Goal: Task Accomplishment & Management: Manage account settings

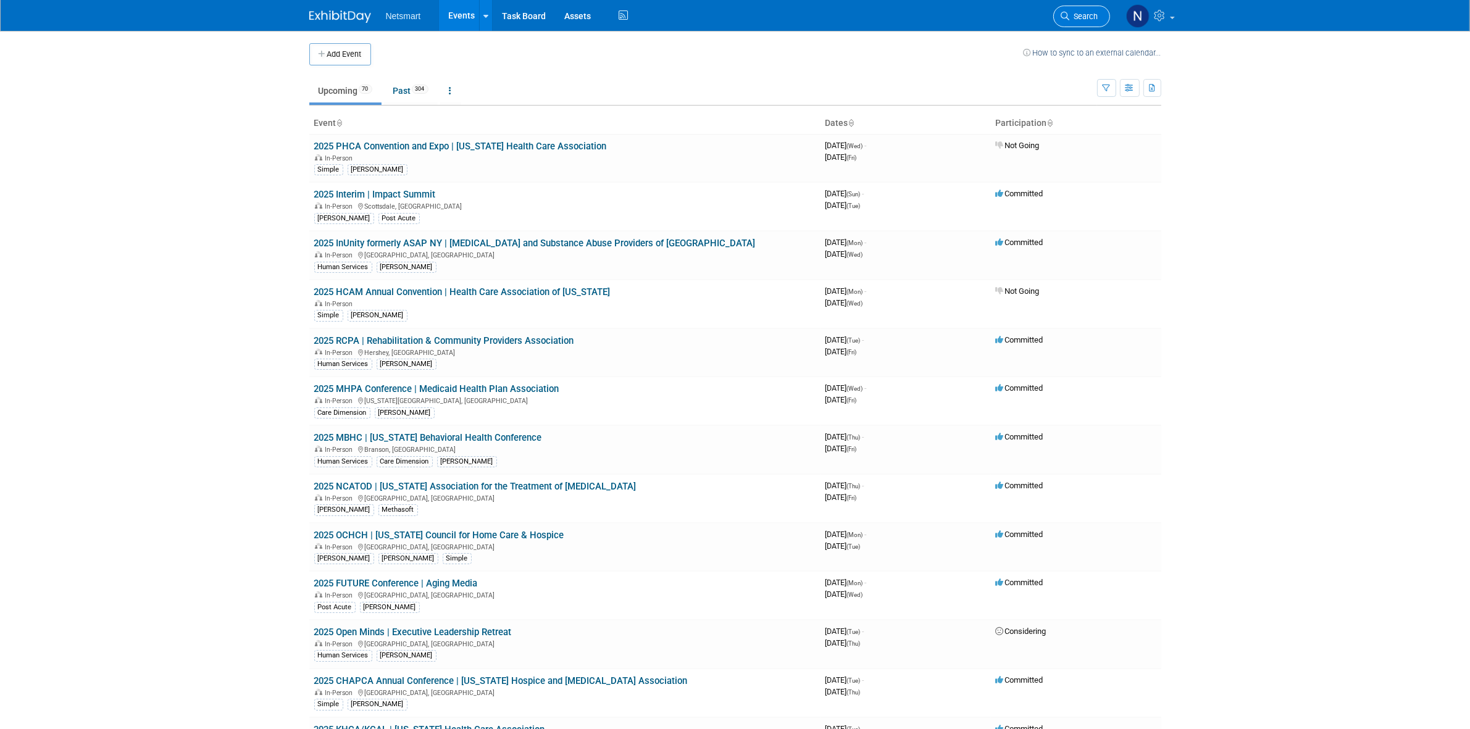
click at [1076, 16] on span "Search" at bounding box center [1084, 16] width 28 height 9
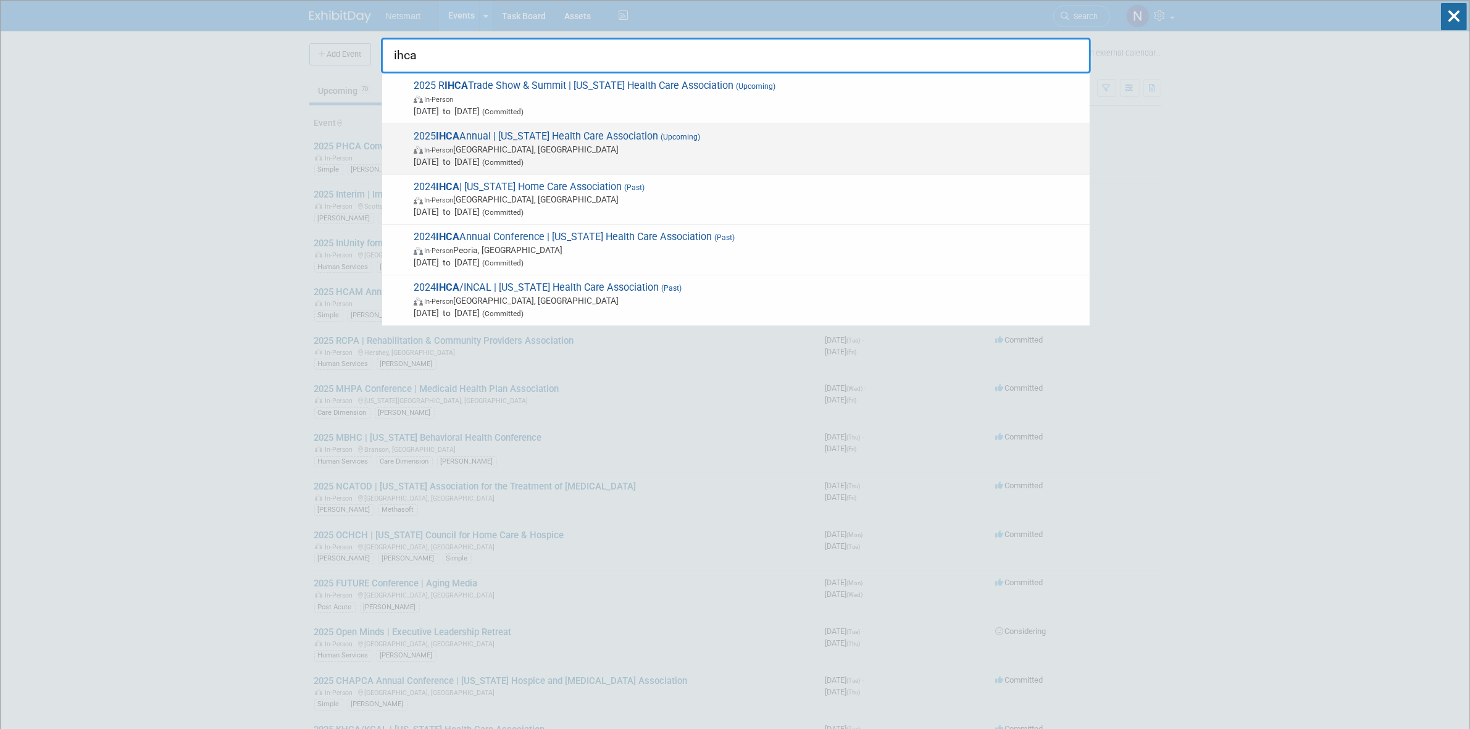
type input "ihca"
click at [472, 143] on span "In-Person Des Moines, IA" at bounding box center [749, 149] width 670 height 12
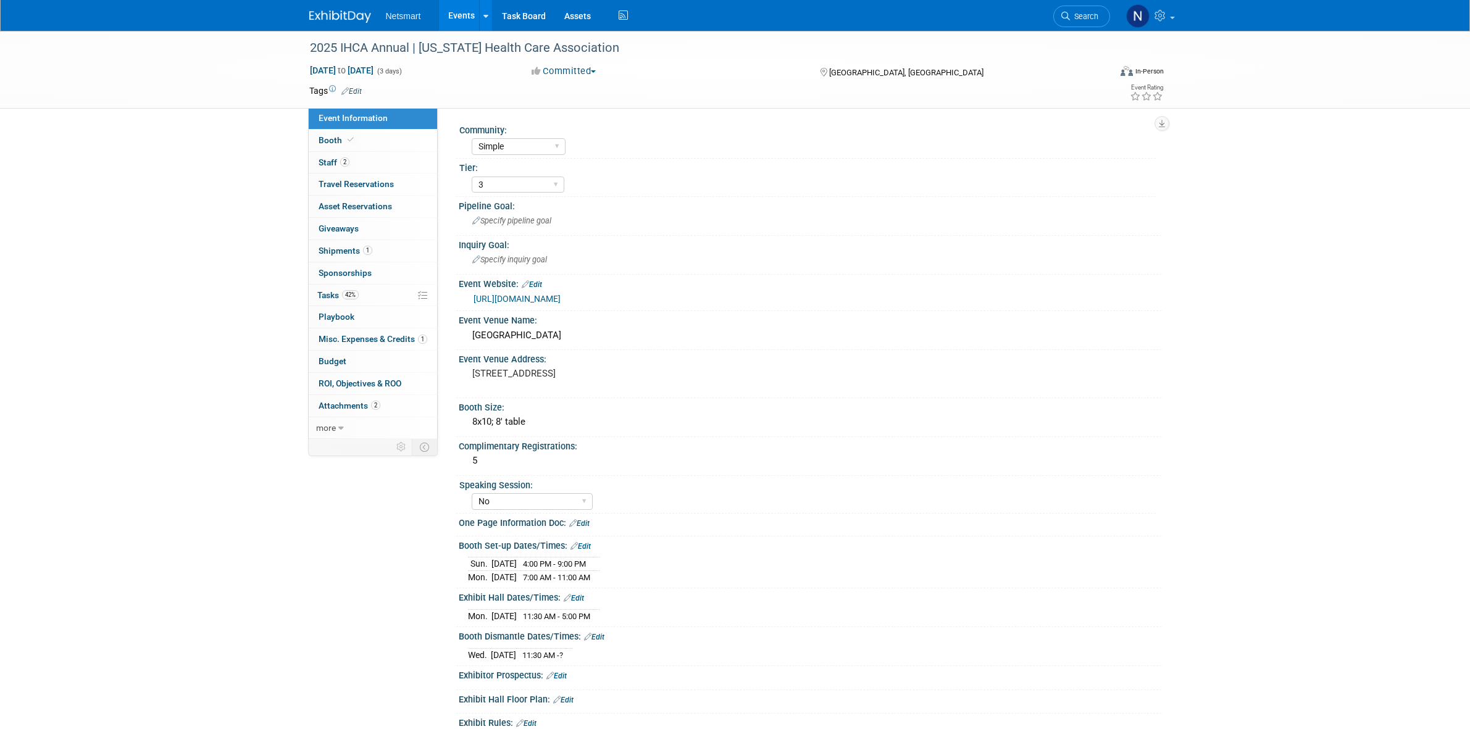
select select "Simple"
select select "3"
select select "No"
click at [372, 294] on link "42% Tasks 42%" at bounding box center [373, 296] width 128 height 22
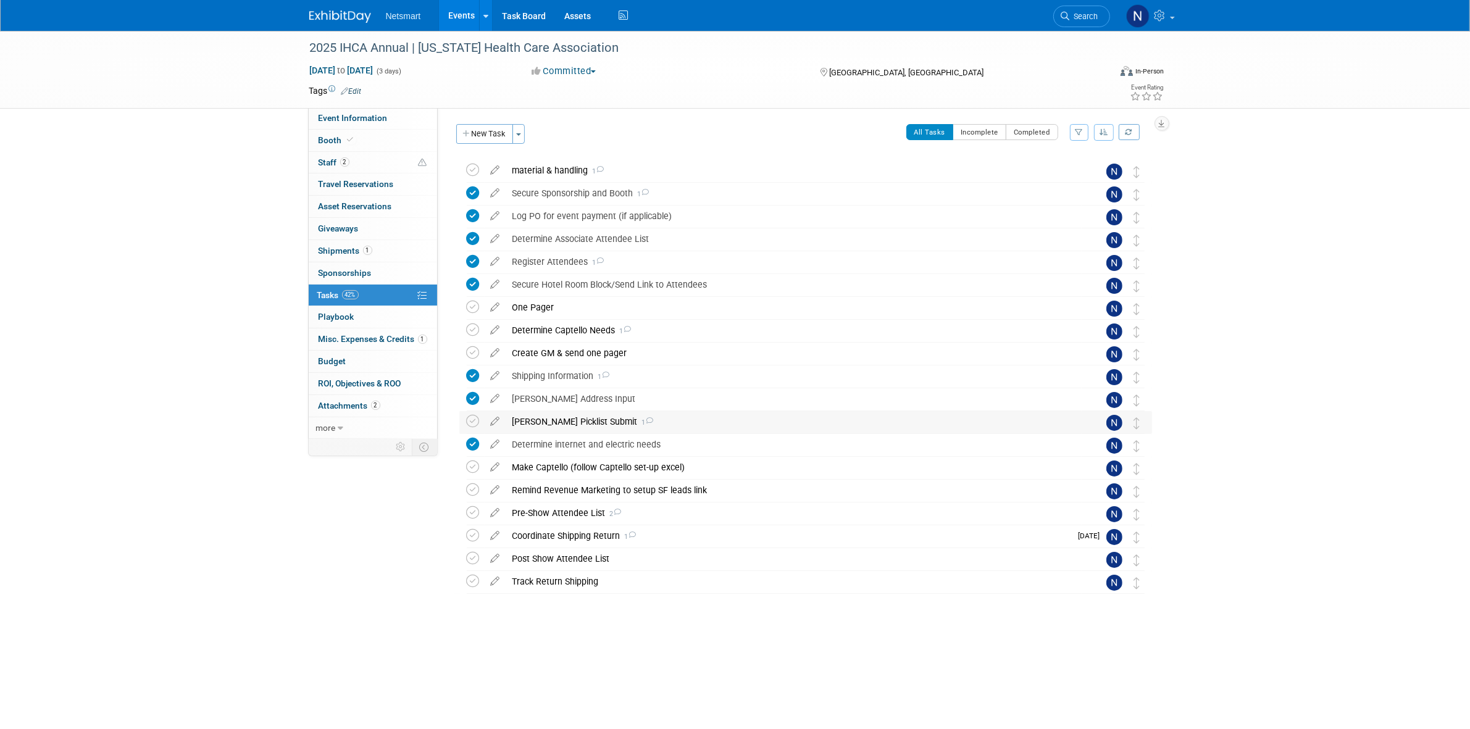
click at [550, 423] on div "Derse Picklist Submit 1" at bounding box center [793, 421] width 575 height 21
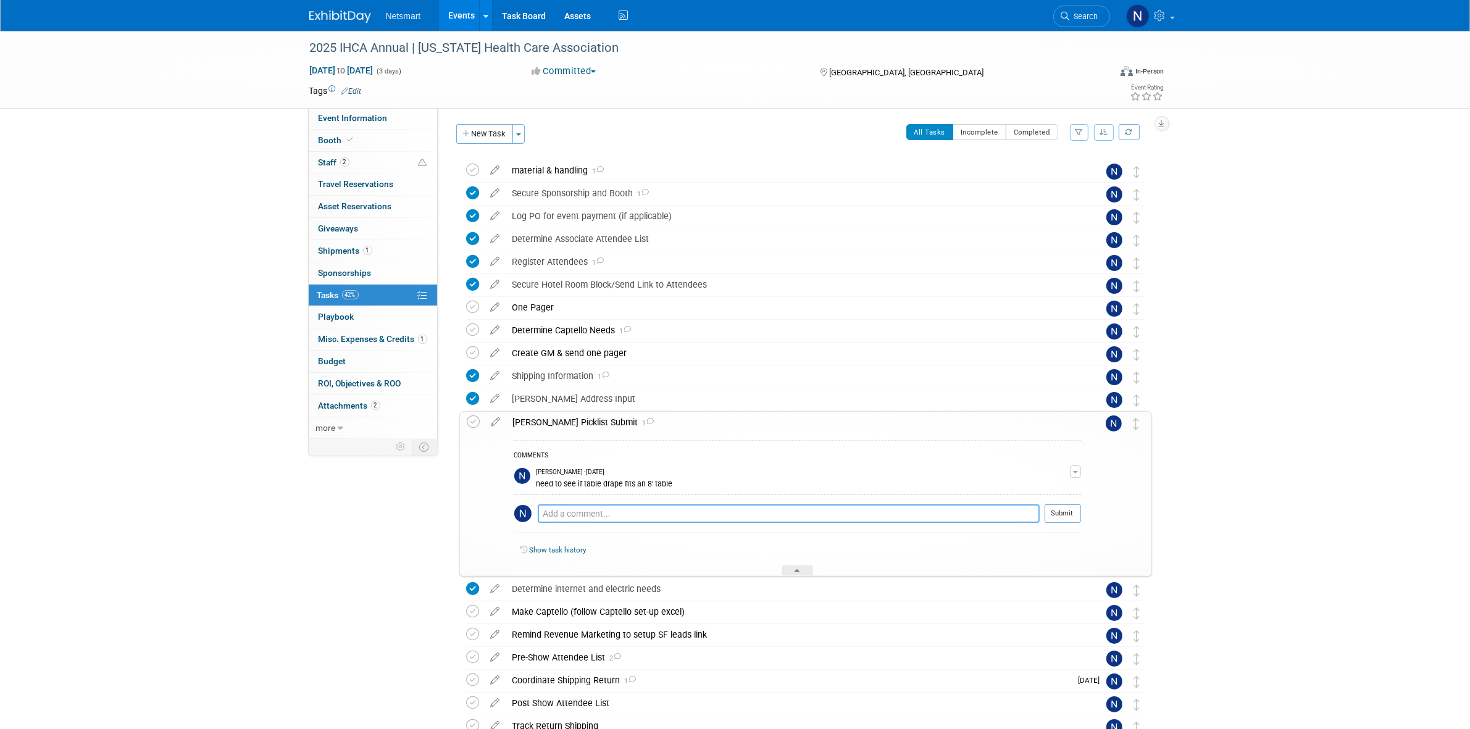
click at [582, 517] on textarea at bounding box center [789, 513] width 502 height 19
type textarea "H"
click at [603, 508] on textarea "Send to" at bounding box center [789, 514] width 502 height 18
type textarea "Send to Josh's house?"
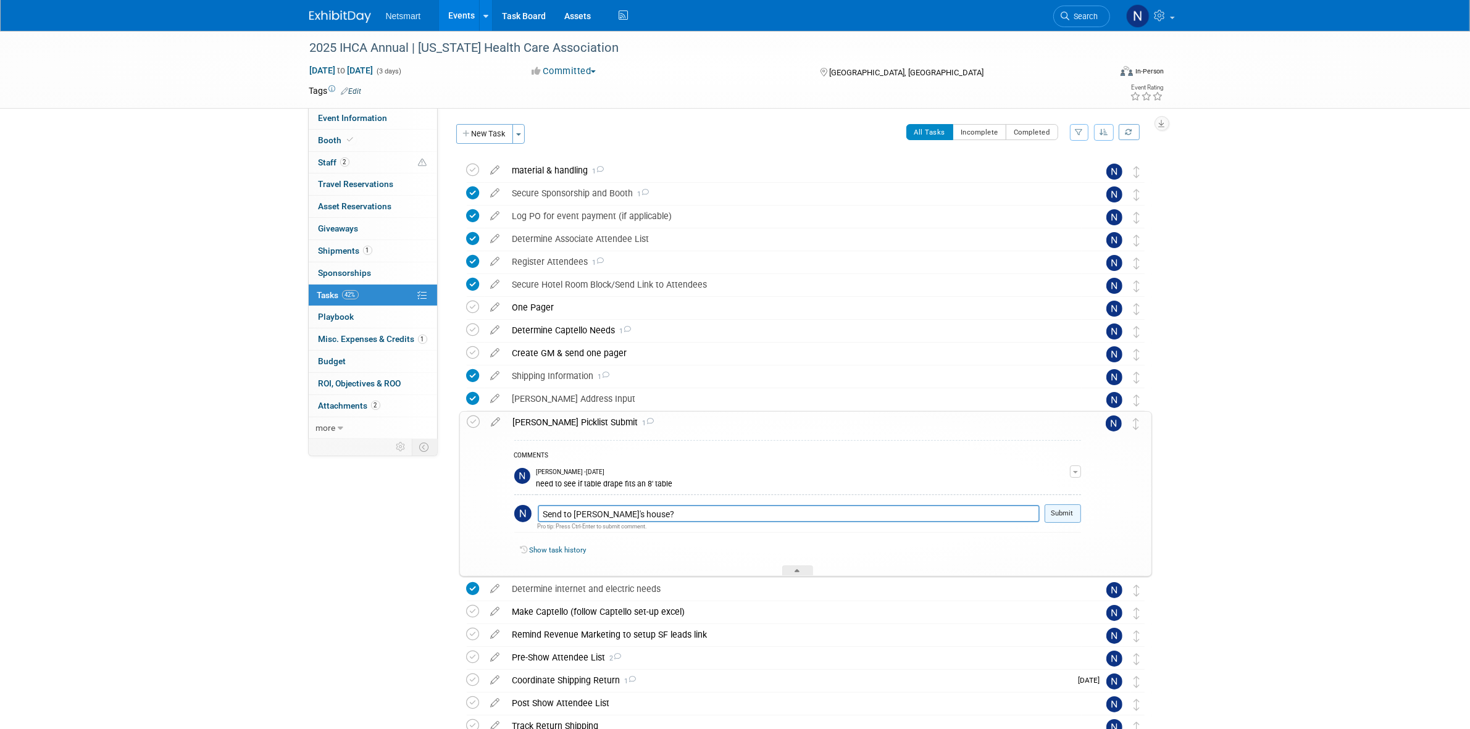
click at [1053, 510] on button "Submit" at bounding box center [1063, 513] width 36 height 19
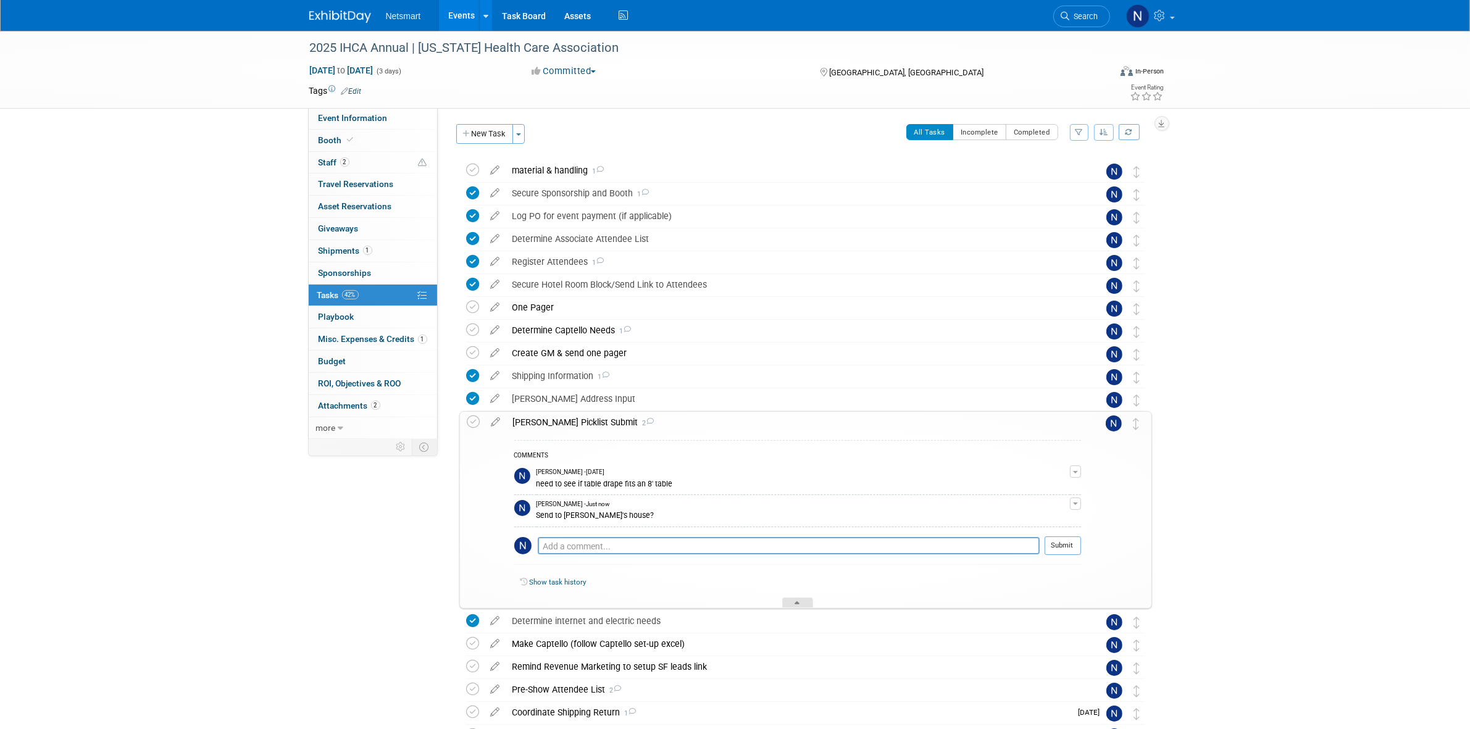
click at [791, 606] on div at bounding box center [797, 603] width 31 height 10
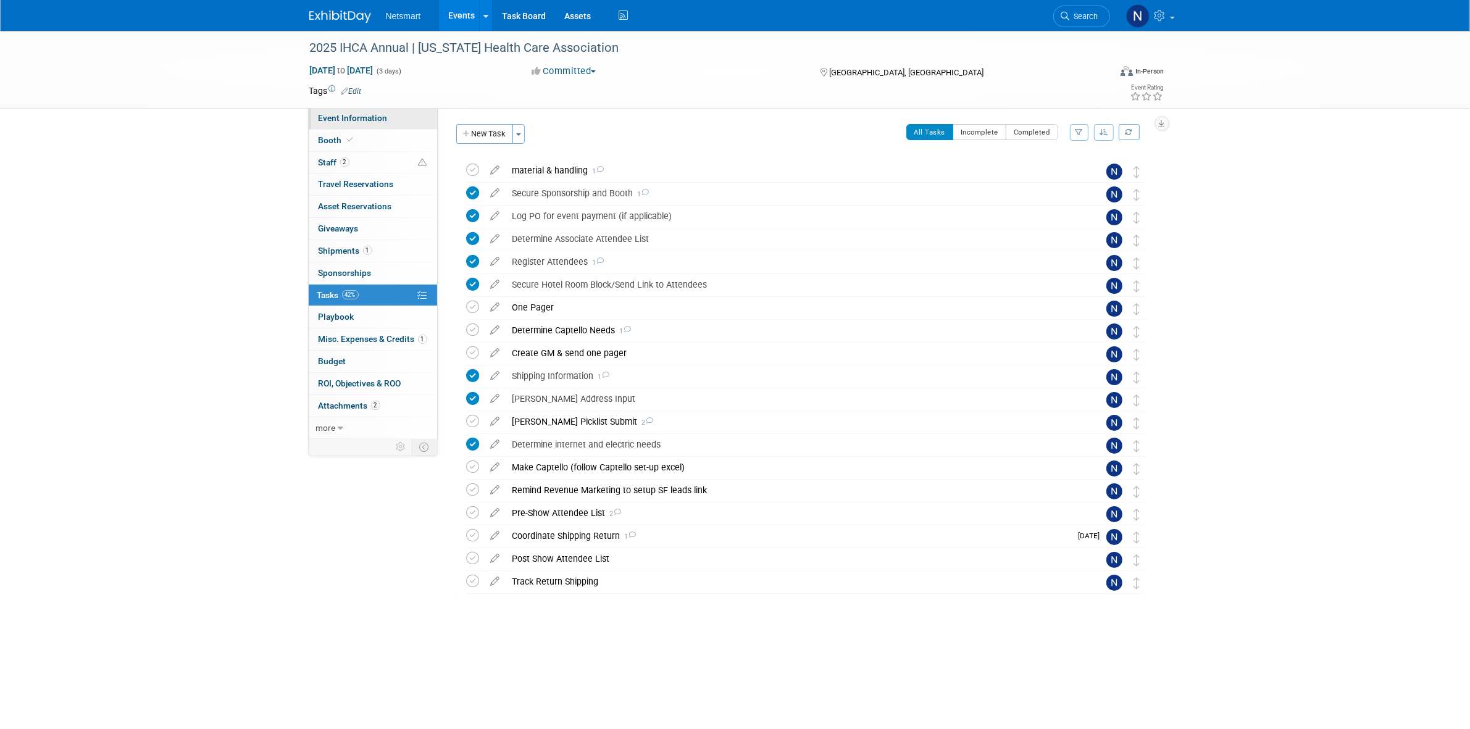
click at [372, 122] on span "Event Information" at bounding box center [353, 118] width 69 height 10
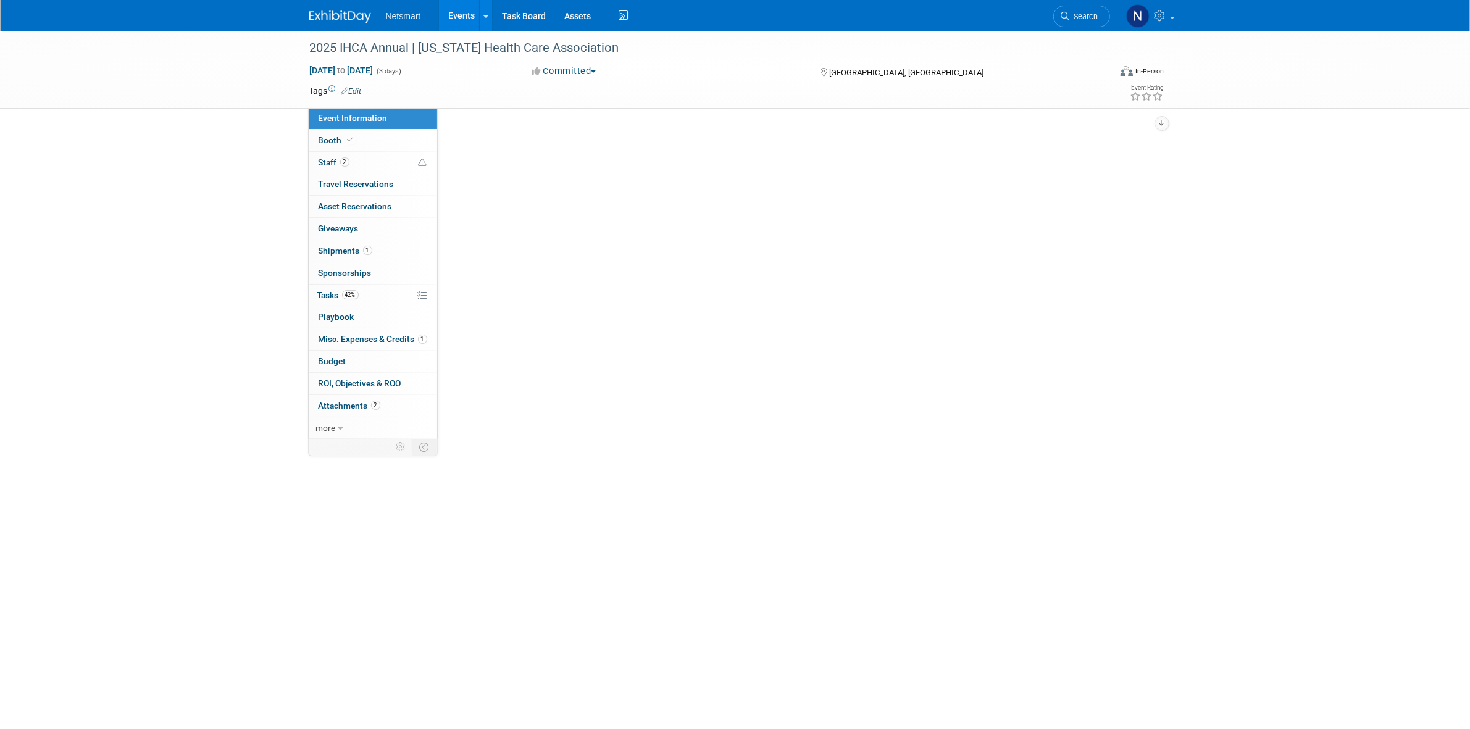
select select "Simple"
select select "3"
select select "No"
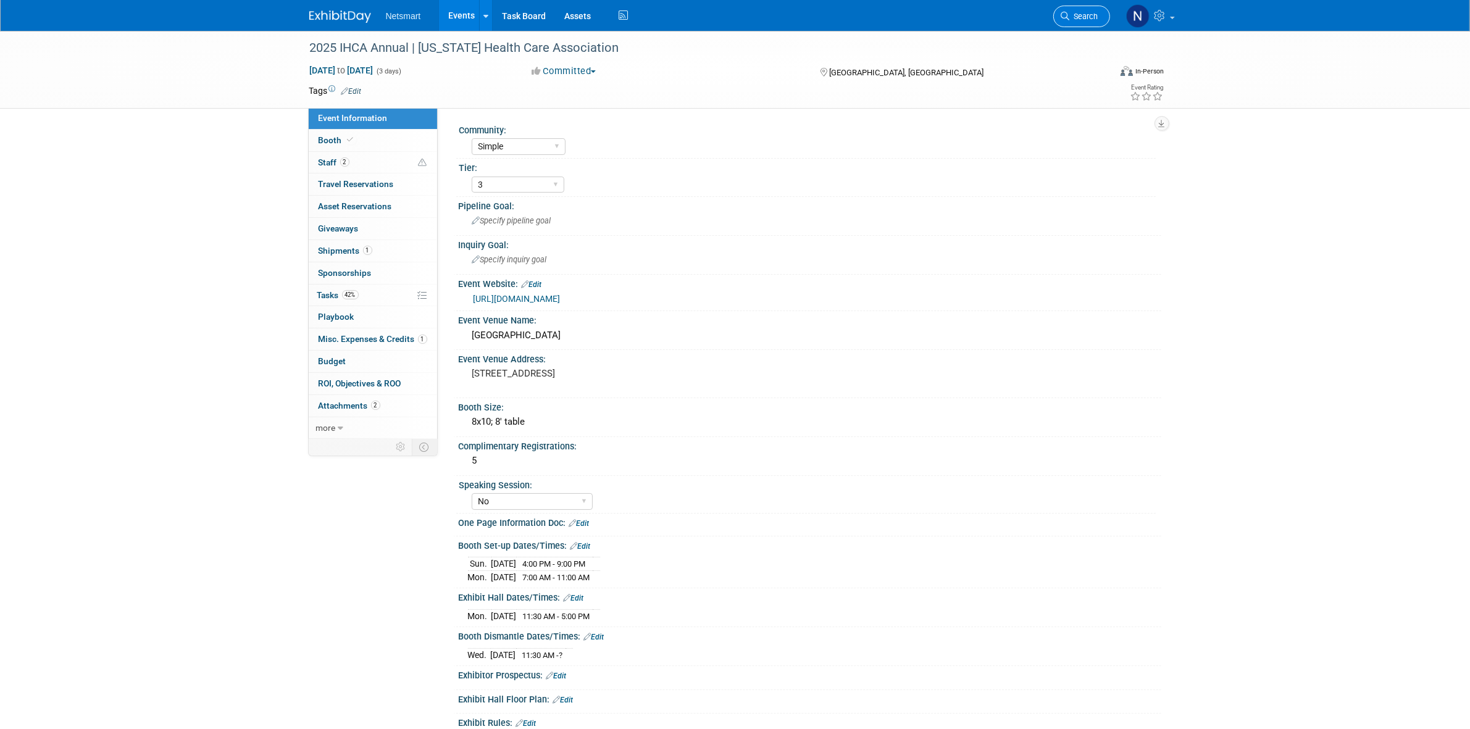
click at [1063, 19] on icon at bounding box center [1065, 16] width 9 height 9
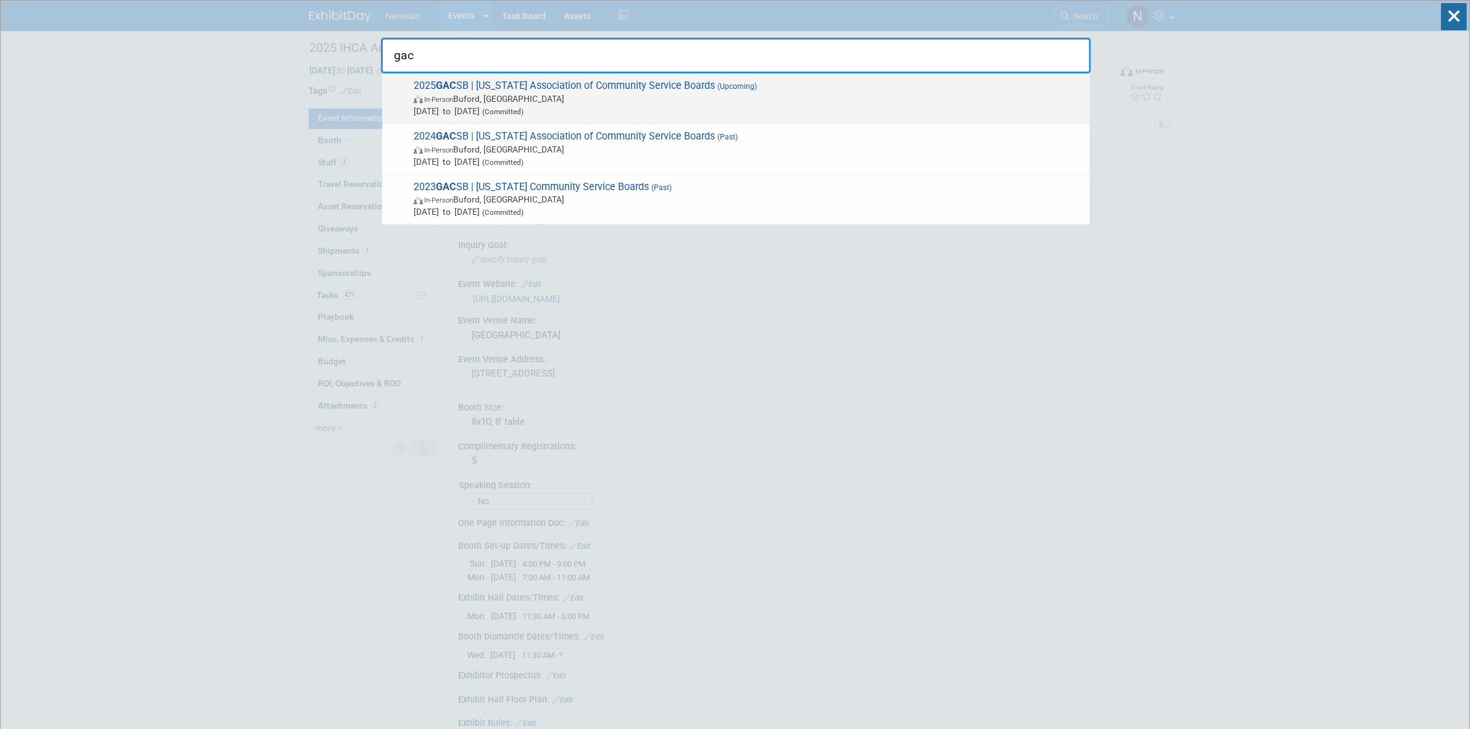
type input "gac"
click at [562, 90] on span "2025 GAC SB | Georgia Association of Community Service Boards (Upcoming) In-Per…" at bounding box center [747, 99] width 674 height 38
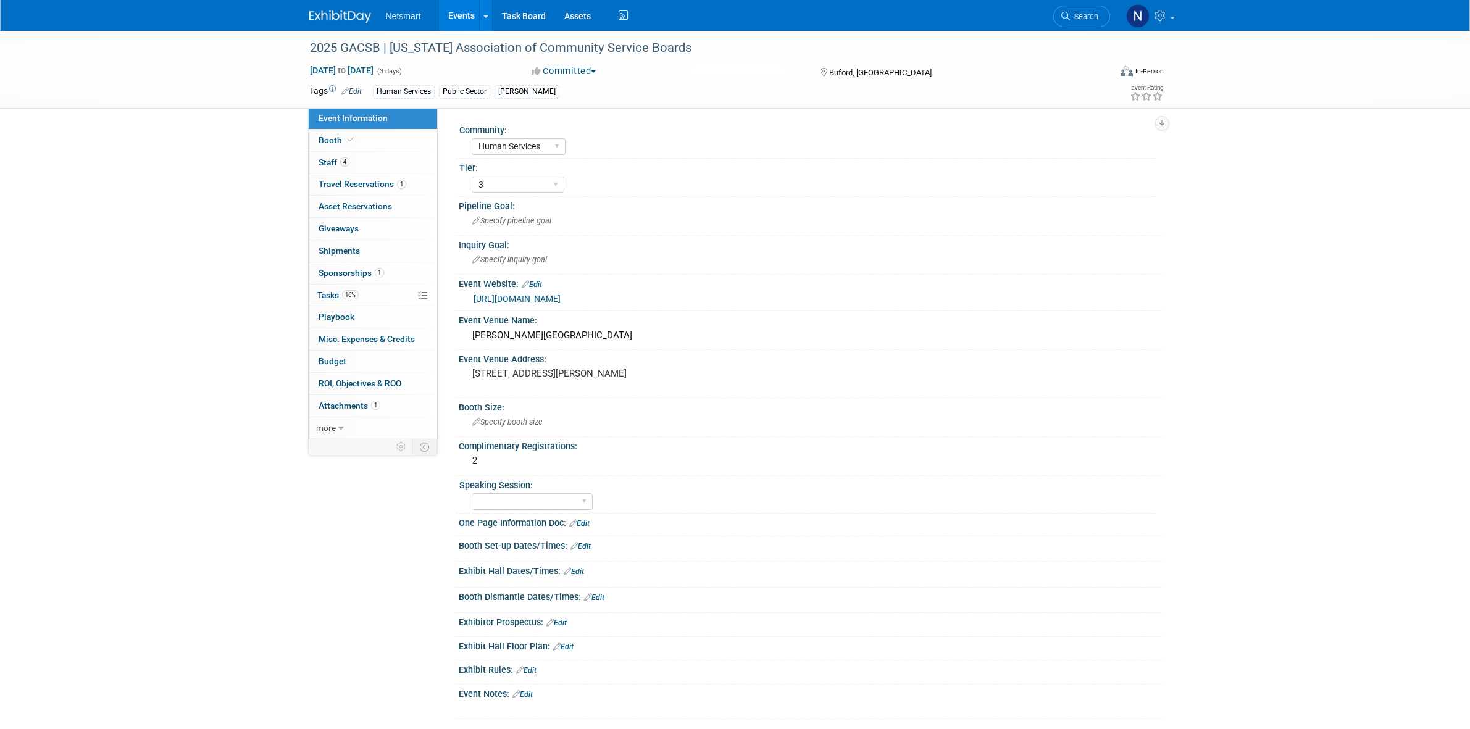
select select "Human Services"
select select "3"
click at [505, 458] on div "2" at bounding box center [810, 460] width 684 height 19
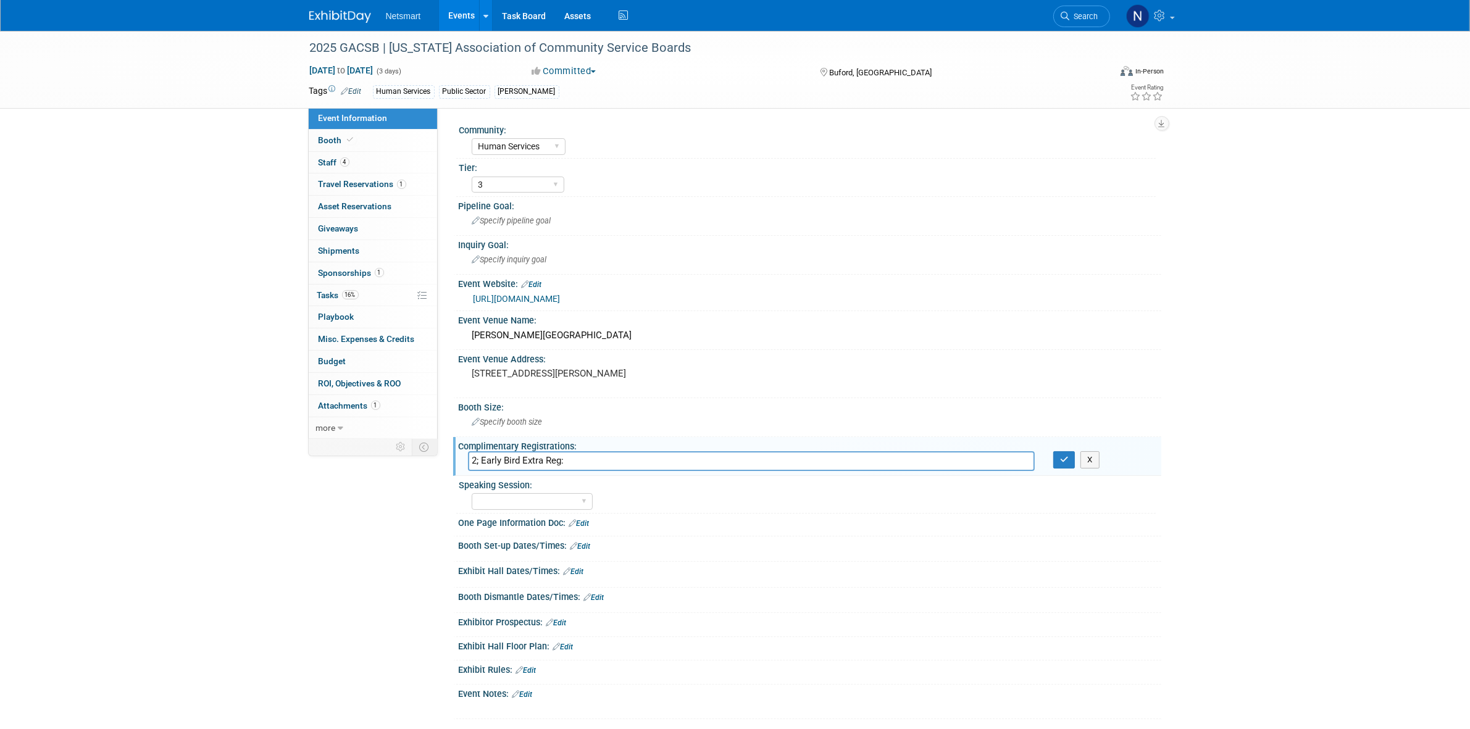
click at [581, 460] on input "2; Early Bird Extra Reg:" at bounding box center [751, 460] width 567 height 19
paste input "412.97"
type input "2; Early Bird Extra Reg: $412.97"
click at [1061, 460] on icon "button" at bounding box center [1064, 460] width 9 height 8
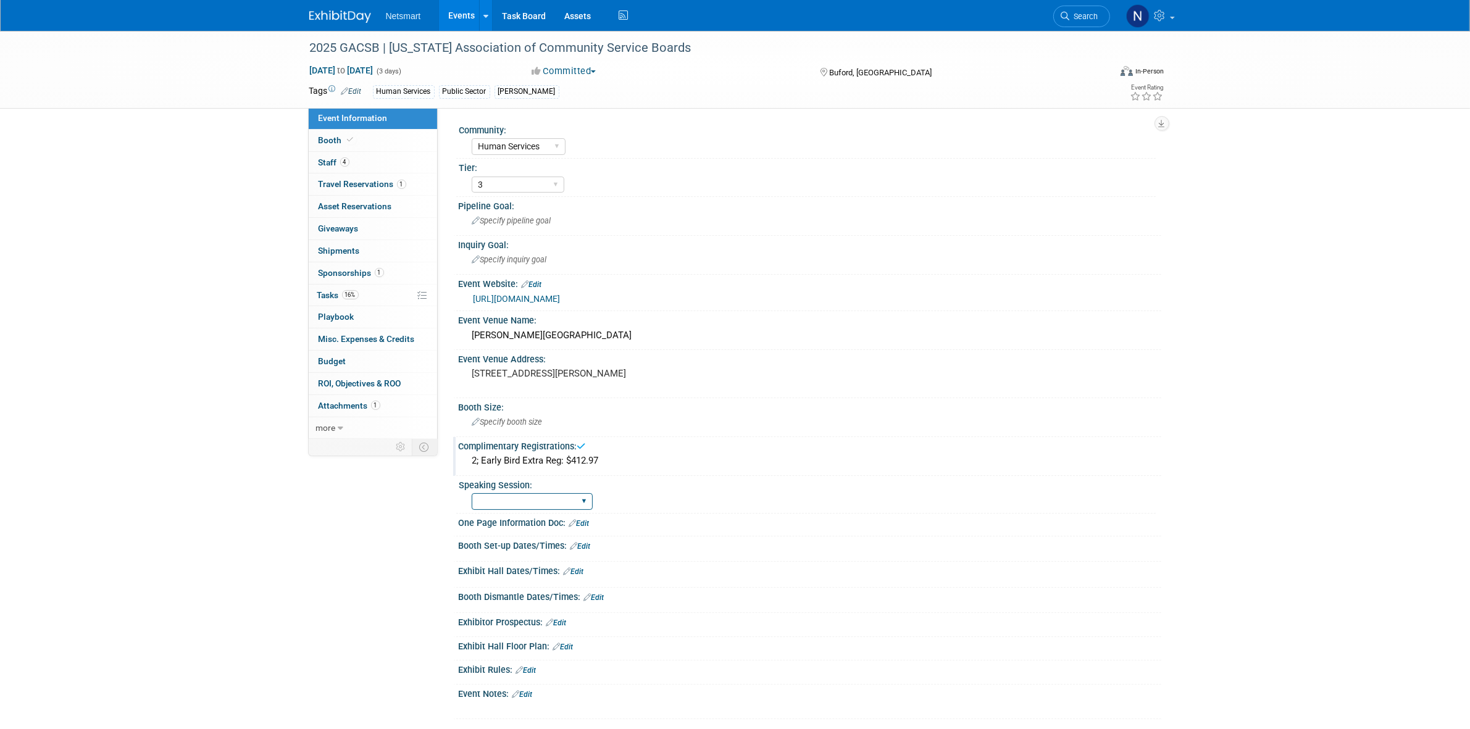
drag, startPoint x: 577, startPoint y: 495, endPoint x: 575, endPoint y: 505, distance: 10.2
click at [577, 495] on select "Yes No Submitted, Not Accepted" at bounding box center [532, 501] width 121 height 17
select select "No"
click at [472, 493] on select "Yes No Submitted, Not Accepted" at bounding box center [532, 501] width 121 height 17
click at [257, 172] on div "2025 GACSB | Georgia Association of Community Service Boards Oct 26, 2025 to Oc…" at bounding box center [735, 387] width 1470 height 713
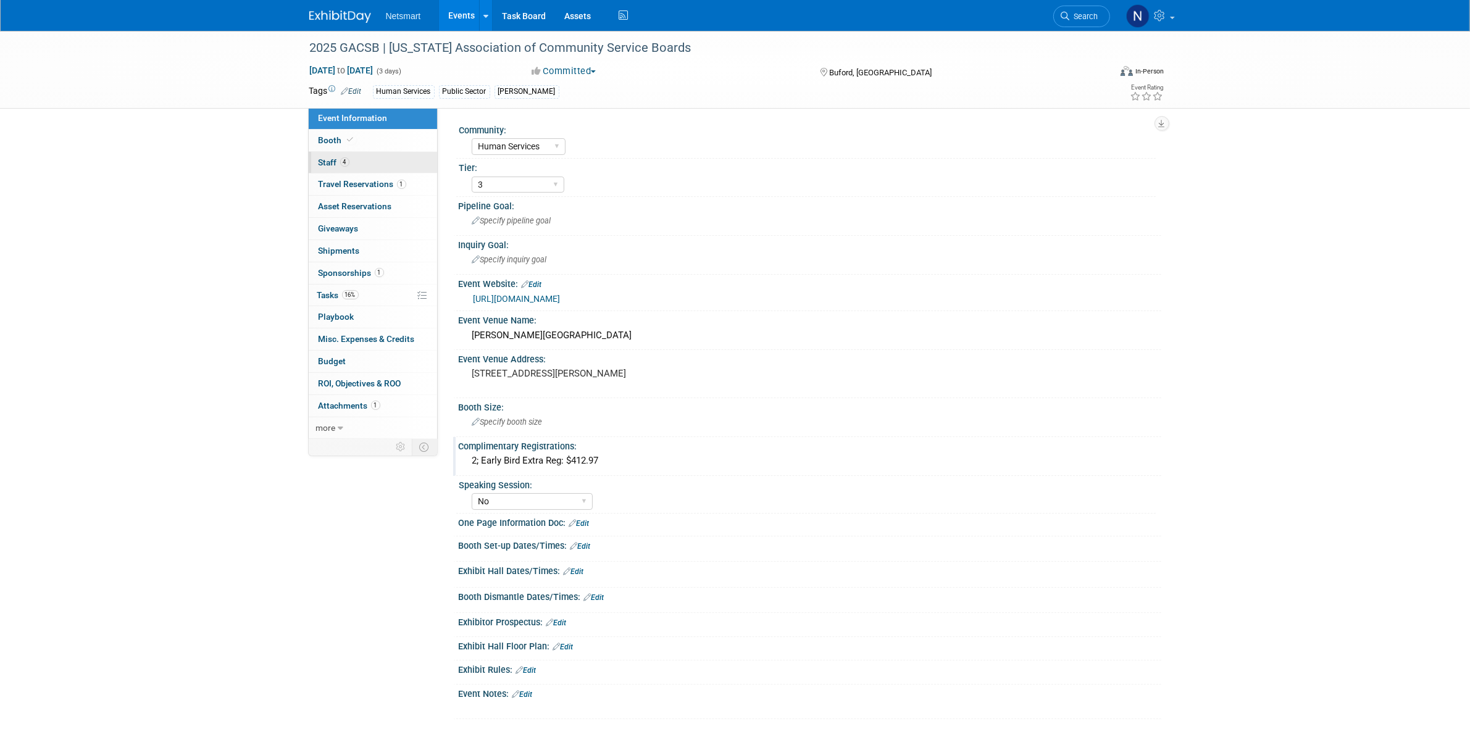
click at [382, 159] on link "4 Staff 4" at bounding box center [373, 163] width 128 height 22
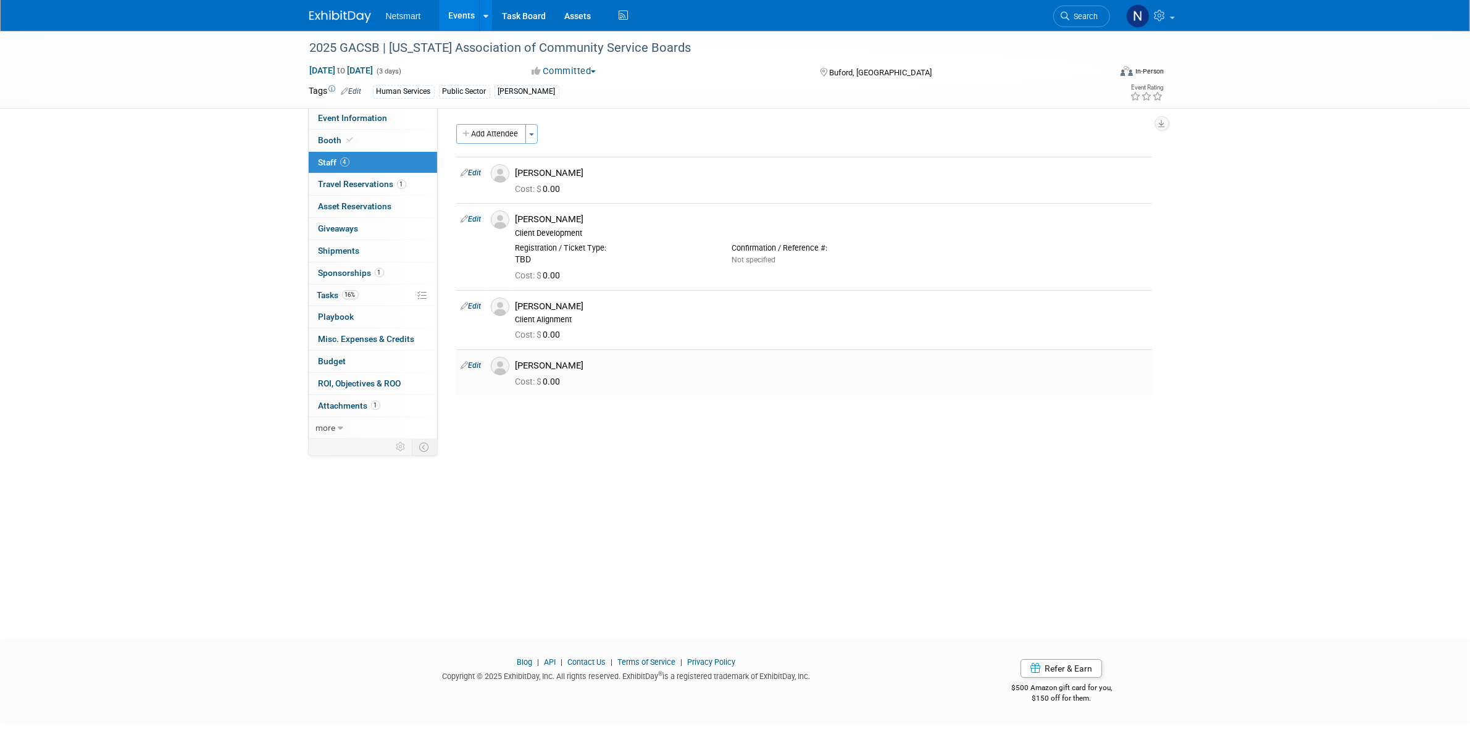
click at [480, 366] on link "Edit" at bounding box center [471, 365] width 20 height 9
select select "f368b65d-0d88-45bc-b3c9-f7c9d346b469"
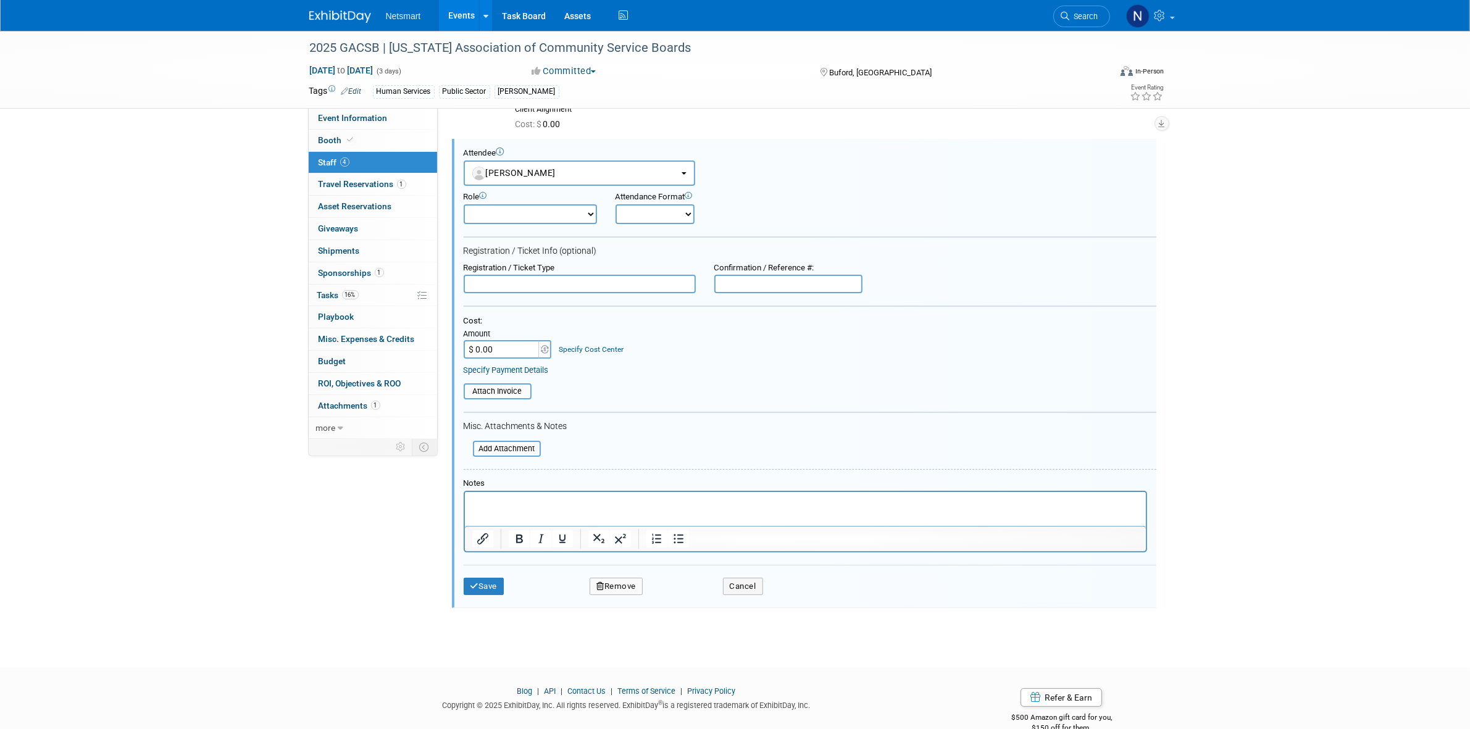
click at [510, 345] on input "$ 0.00" at bounding box center [502, 349] width 77 height 19
click at [527, 341] on input "$ 4.00" at bounding box center [502, 349] width 77 height 19
paste input "text"
drag, startPoint x: 527, startPoint y: 341, endPoint x: 425, endPoint y: 341, distance: 101.9
click at [425, 341] on div "Event Information Event Info Booth Booth 4 Staff 4 Staff 1 Travel Reservations …" at bounding box center [735, 220] width 871 height 800
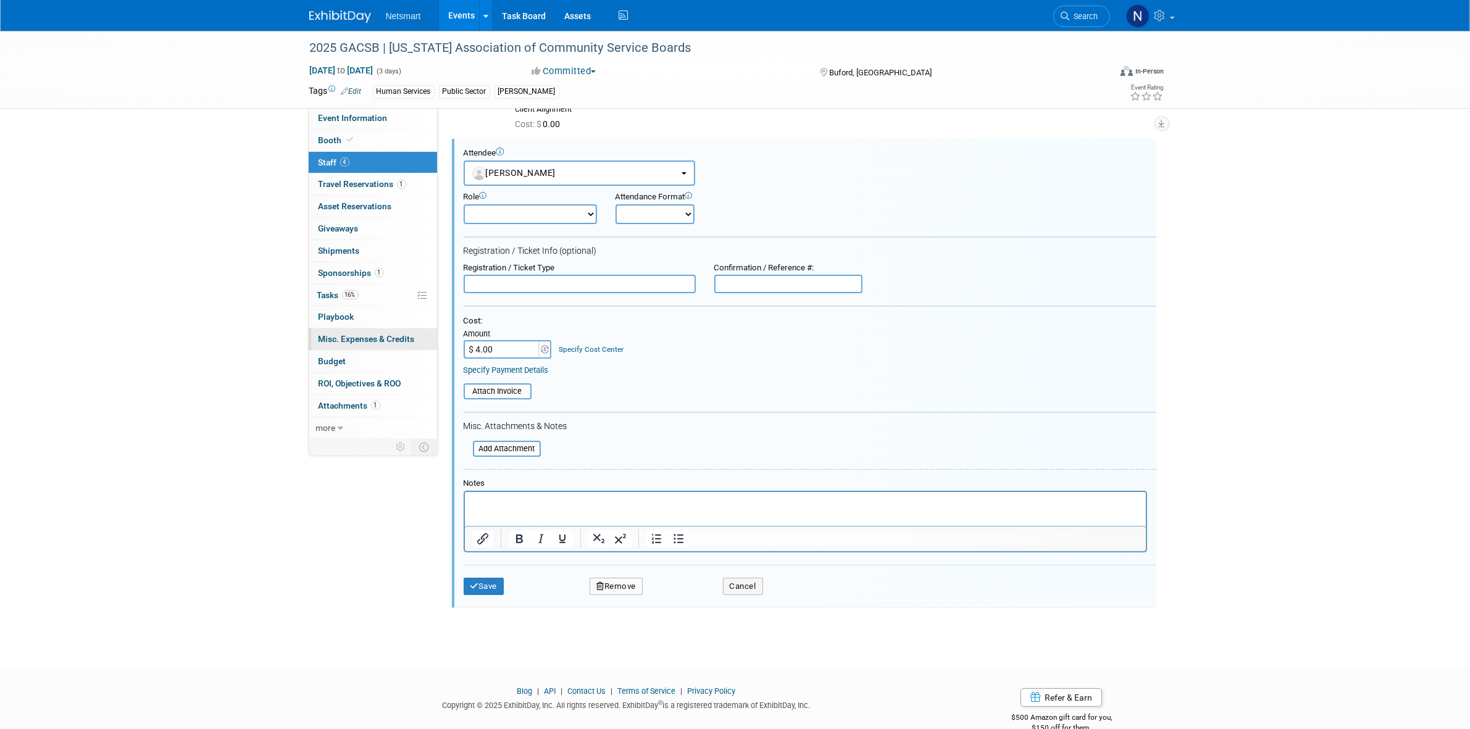
paste input "18.12"
type input "$ 418.12"
click at [770, 351] on div "Cost: Amount $ 418.12 Specify Cost Center Cost Center -- Not Specified --" at bounding box center [810, 337] width 693 height 43
click at [495, 385] on input "file" at bounding box center [456, 392] width 147 height 14
click at [482, 590] on button "Save" at bounding box center [484, 592] width 41 height 17
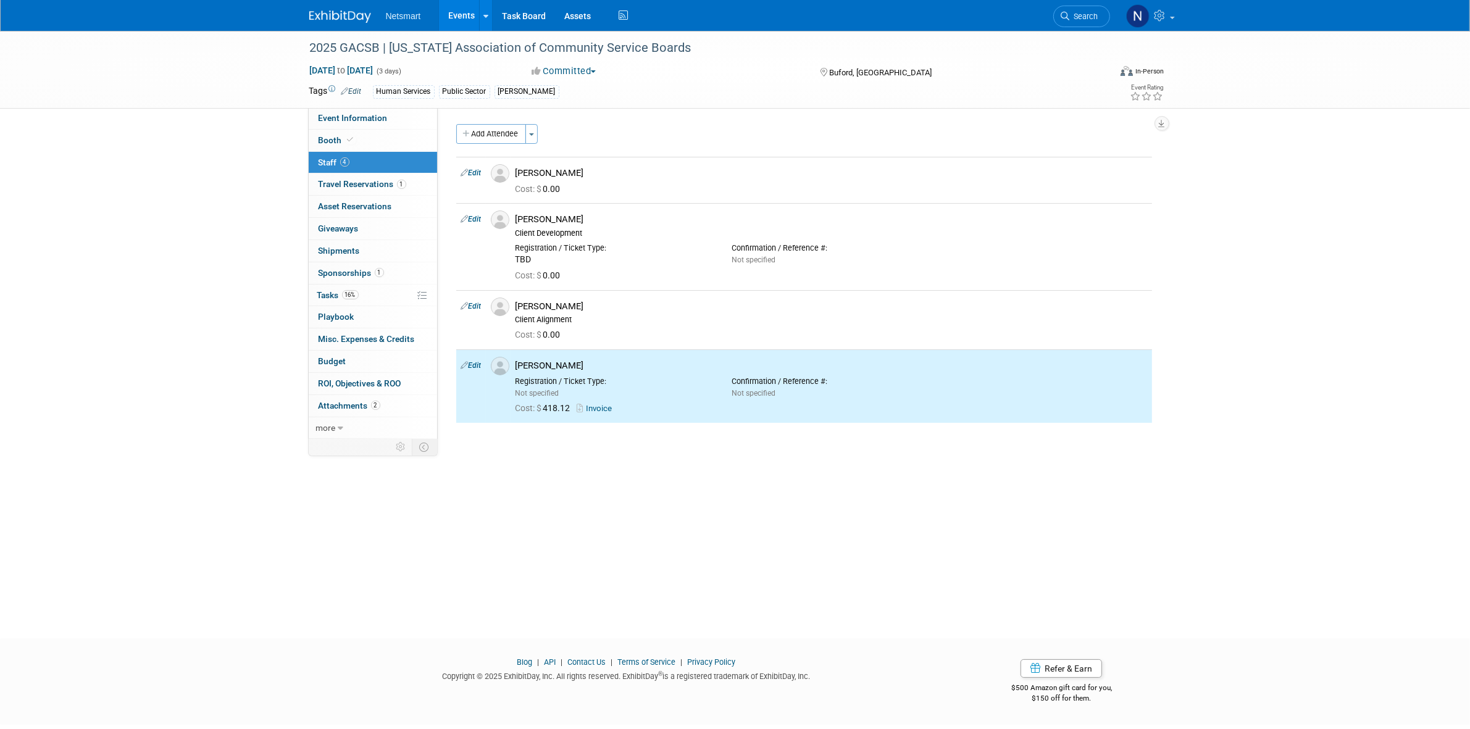
click at [183, 287] on div "2025 GACSB | Georgia Association of Community Service Boards Oct 26, 2025 to Oc…" at bounding box center [735, 323] width 1470 height 585
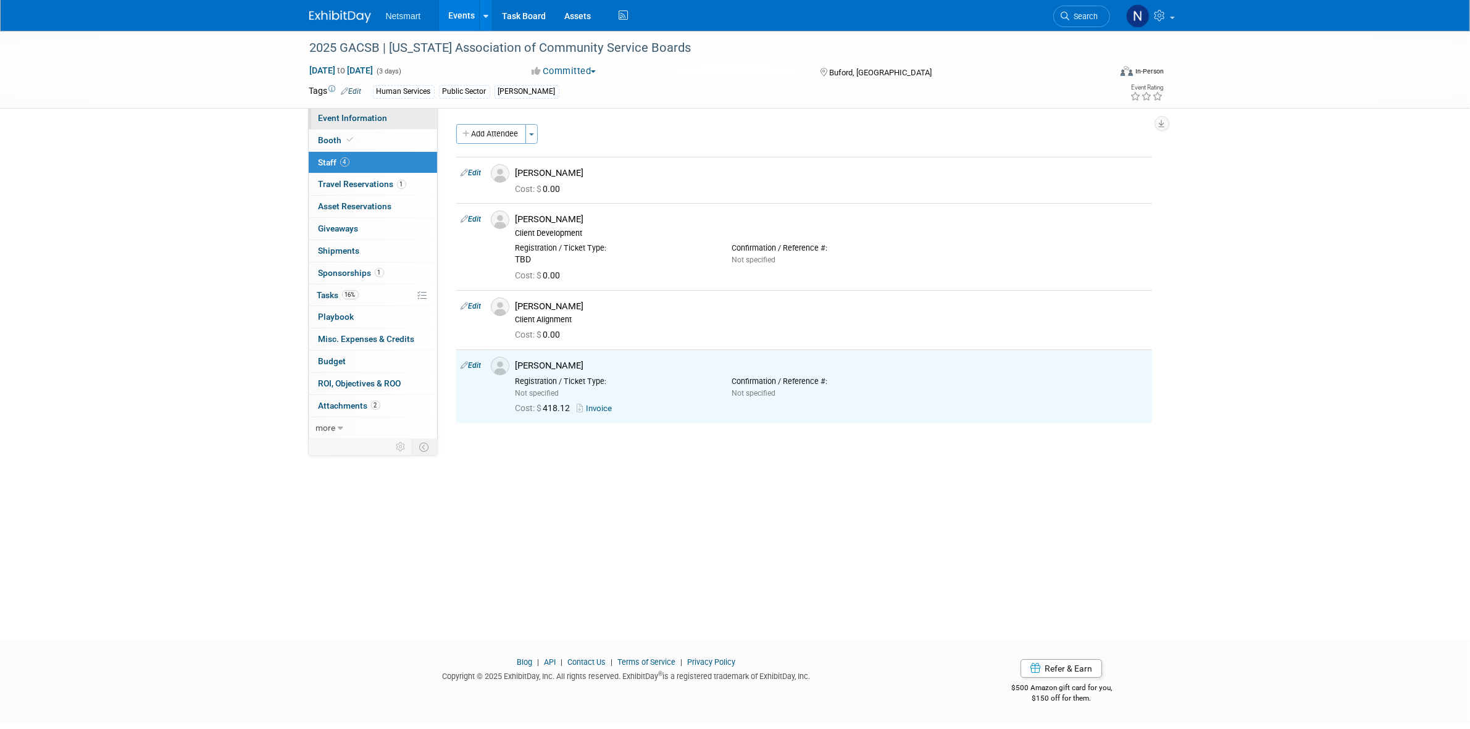
click at [348, 114] on span "Event Information" at bounding box center [353, 118] width 69 height 10
select select "Human Services"
select select "3"
select select "No"
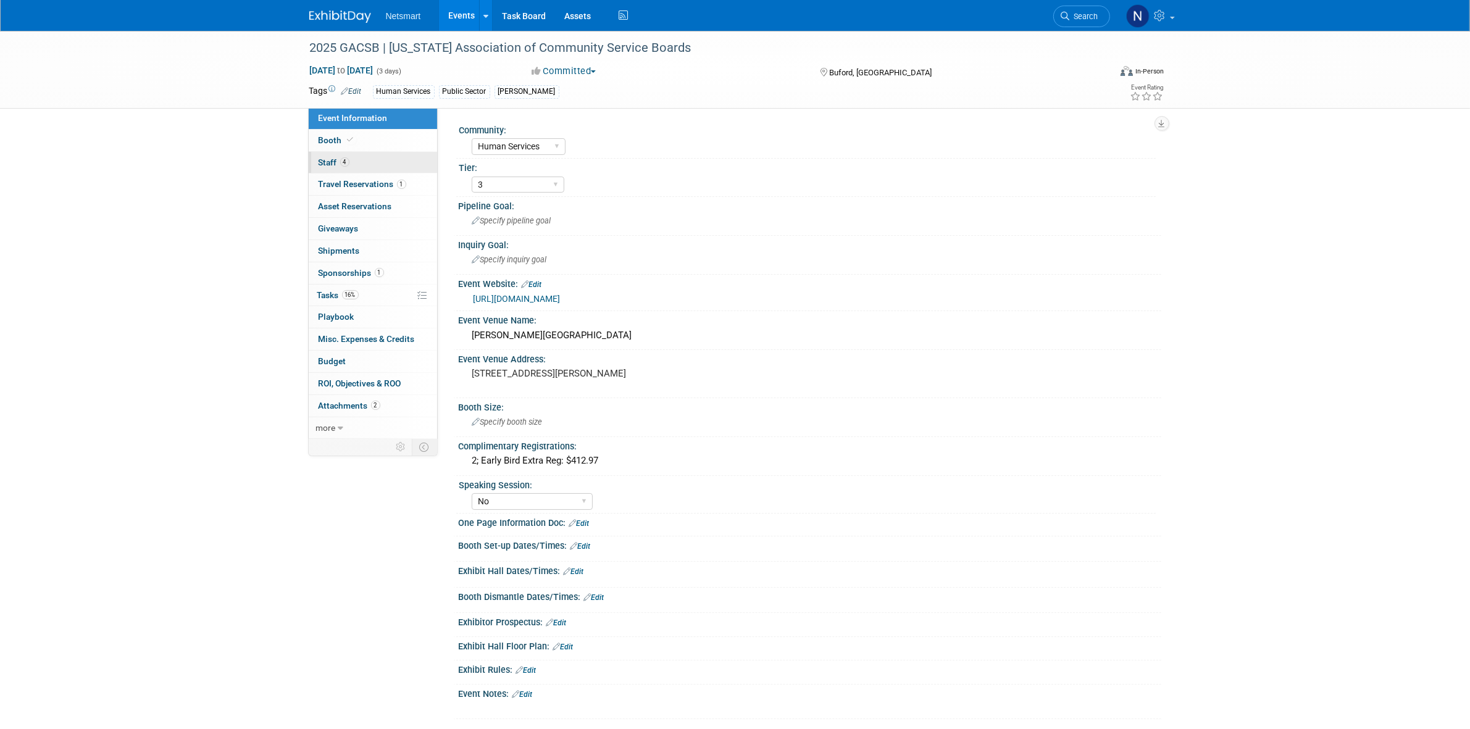
click at [375, 158] on link "4 Staff 4" at bounding box center [373, 163] width 128 height 22
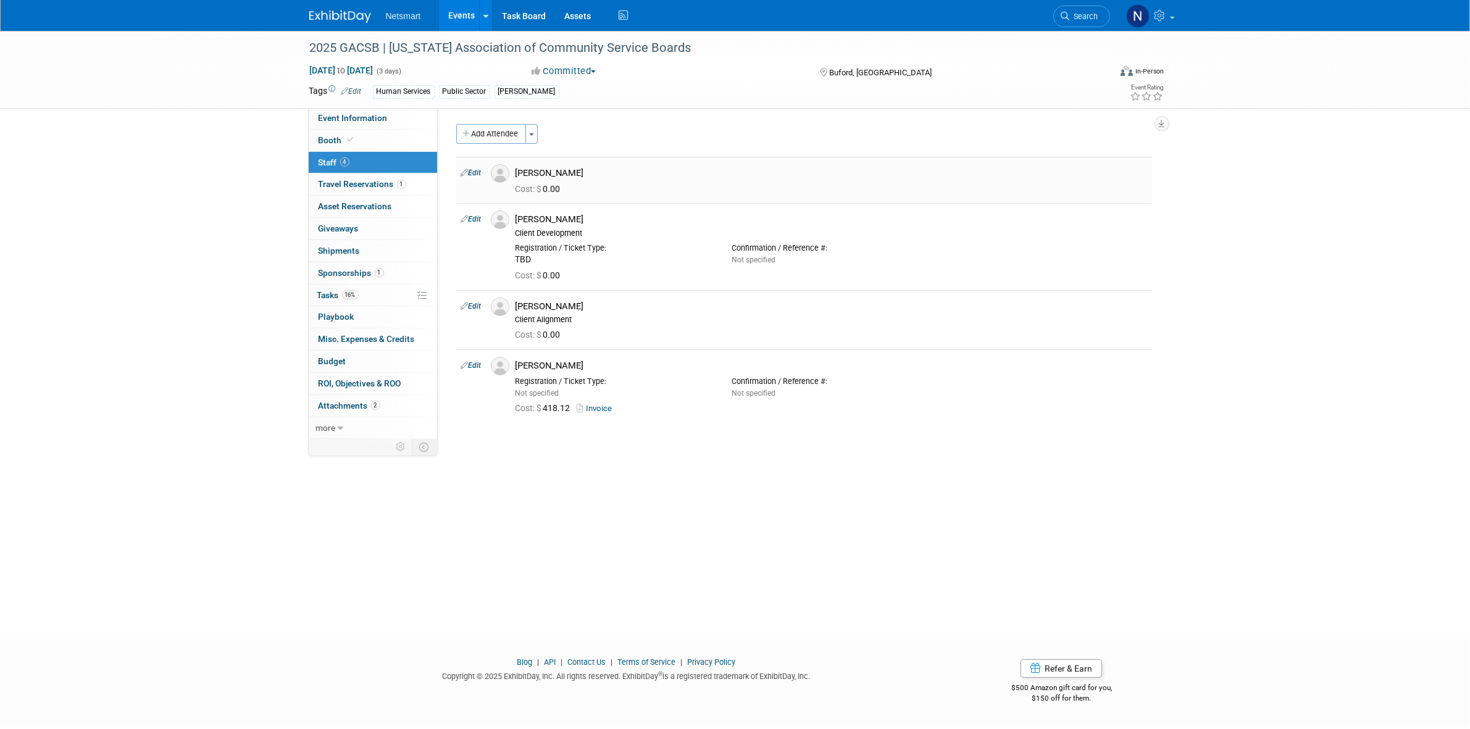
click at [477, 174] on link "Edit" at bounding box center [471, 173] width 20 height 9
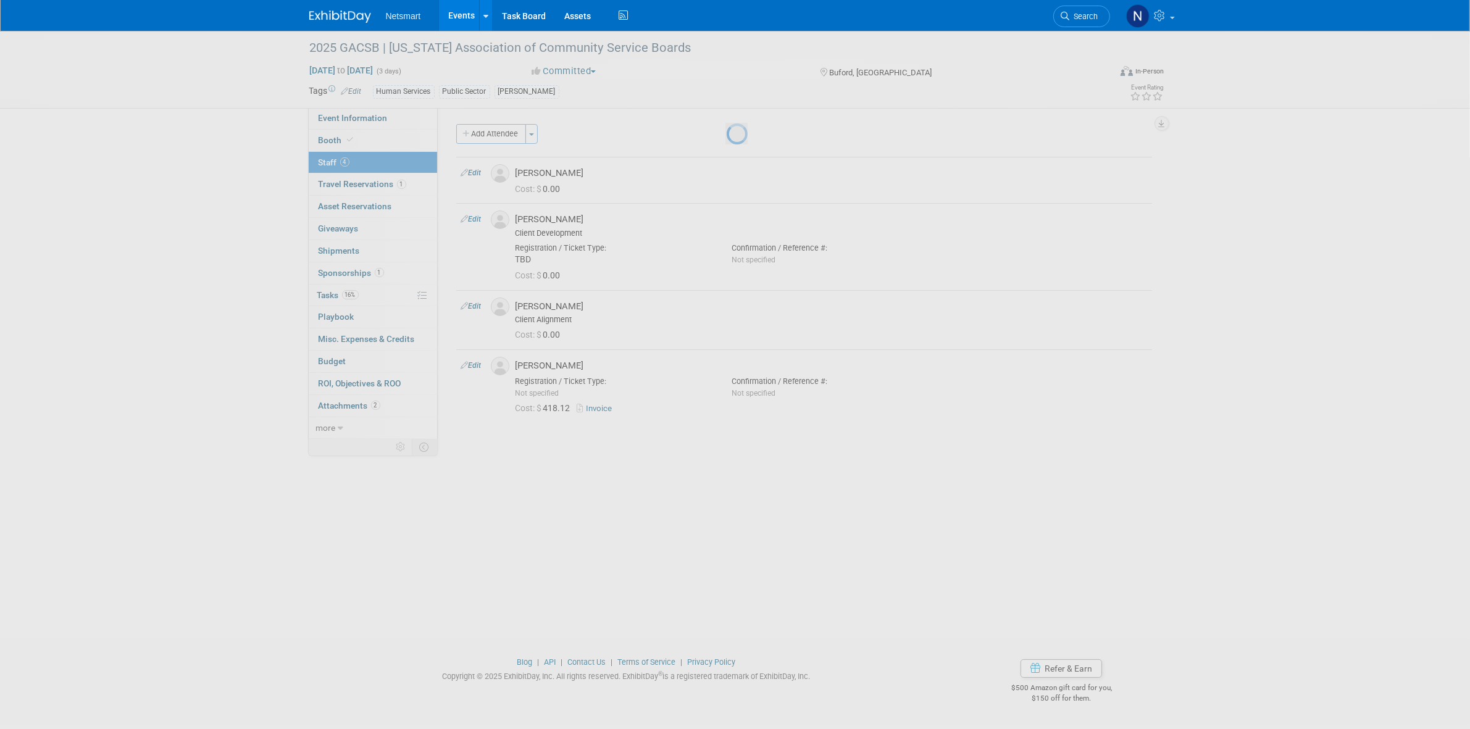
select select "df542d47-ddfb-4365-b0f9-5fbb335c0c41"
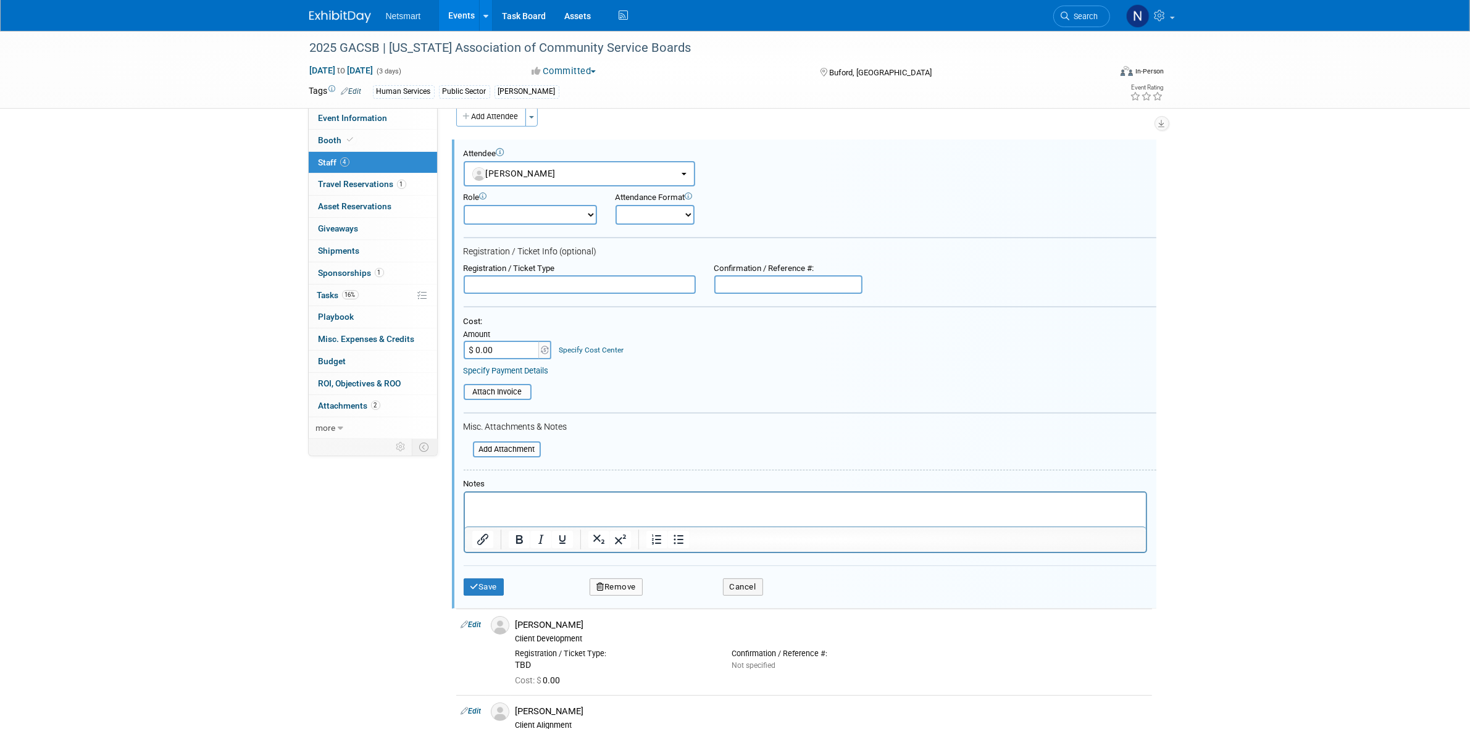
click at [557, 281] on input "text" at bounding box center [580, 284] width 232 height 19
click at [557, 281] on input "Complimentary Reg" at bounding box center [580, 284] width 232 height 19
type input "Complimentary Reg"
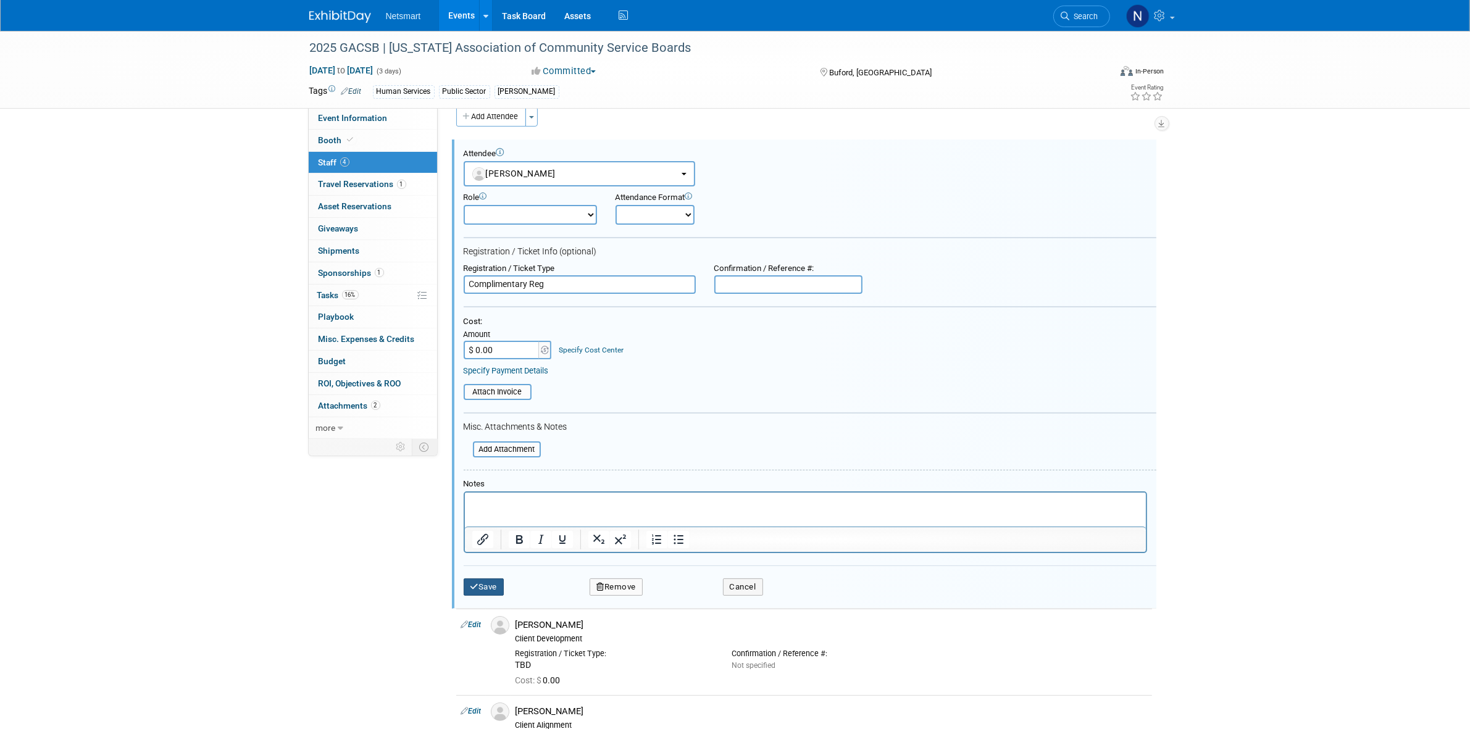
click at [477, 583] on icon "submit" at bounding box center [474, 587] width 9 height 8
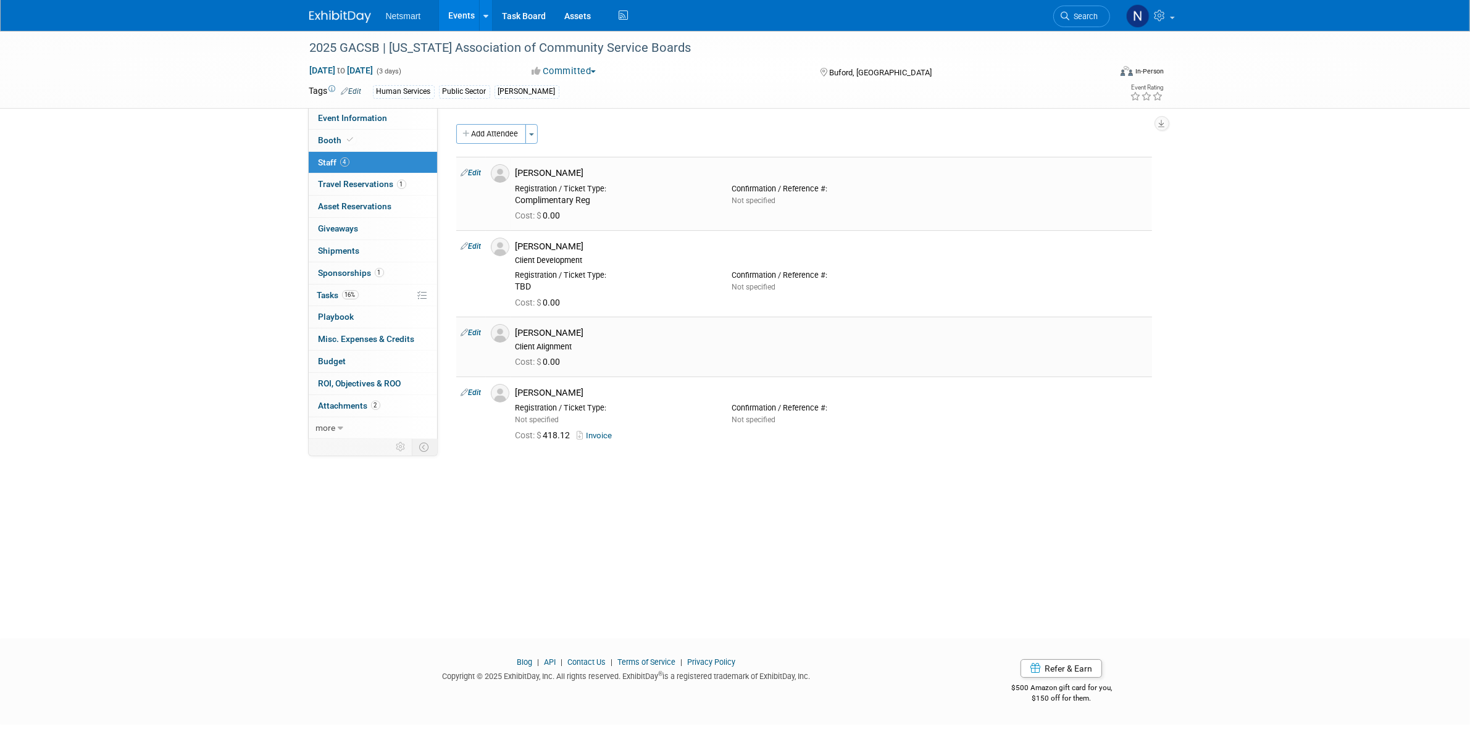
click at [480, 334] on link "Edit" at bounding box center [471, 332] width 20 height 9
select select "fe42e058-69be-482a-8919-d38bd77ace77"
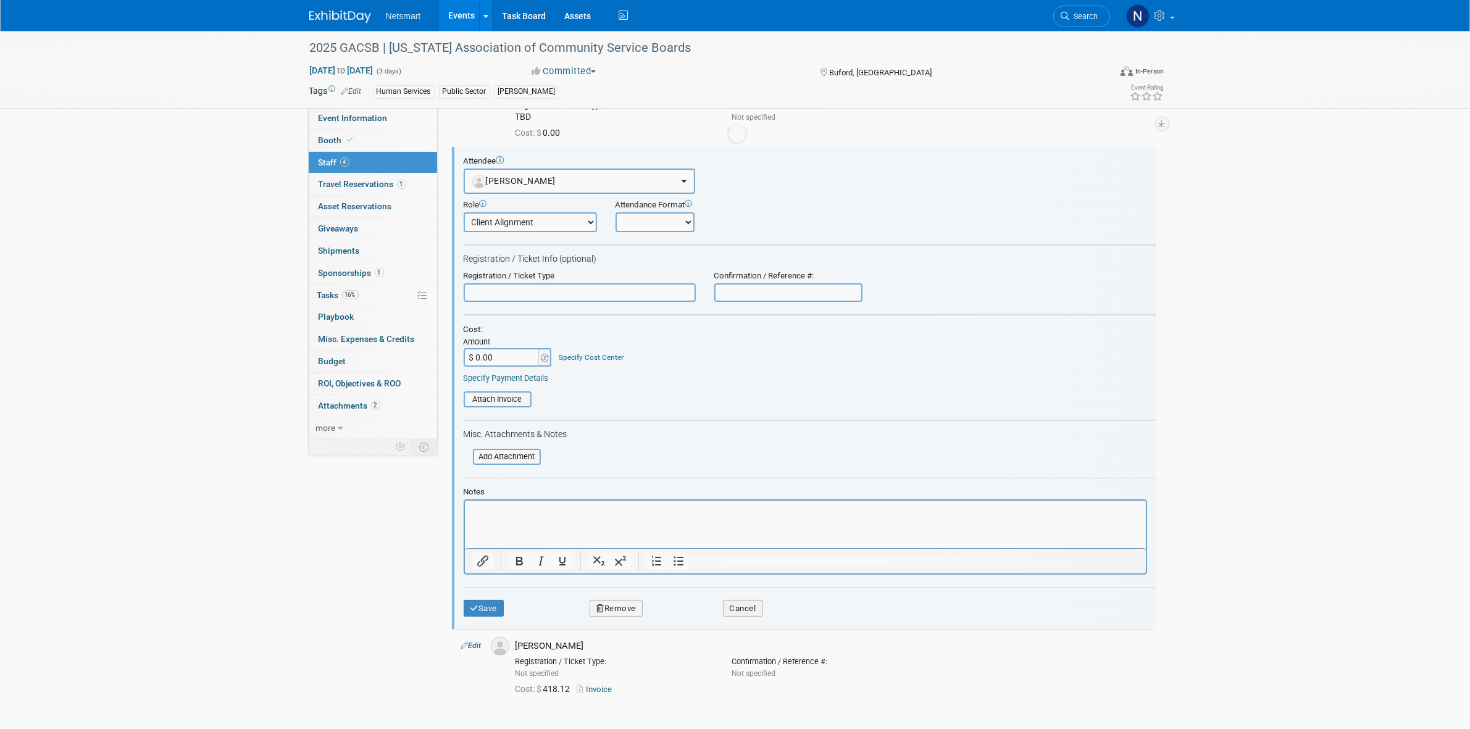
scroll to position [178, 0]
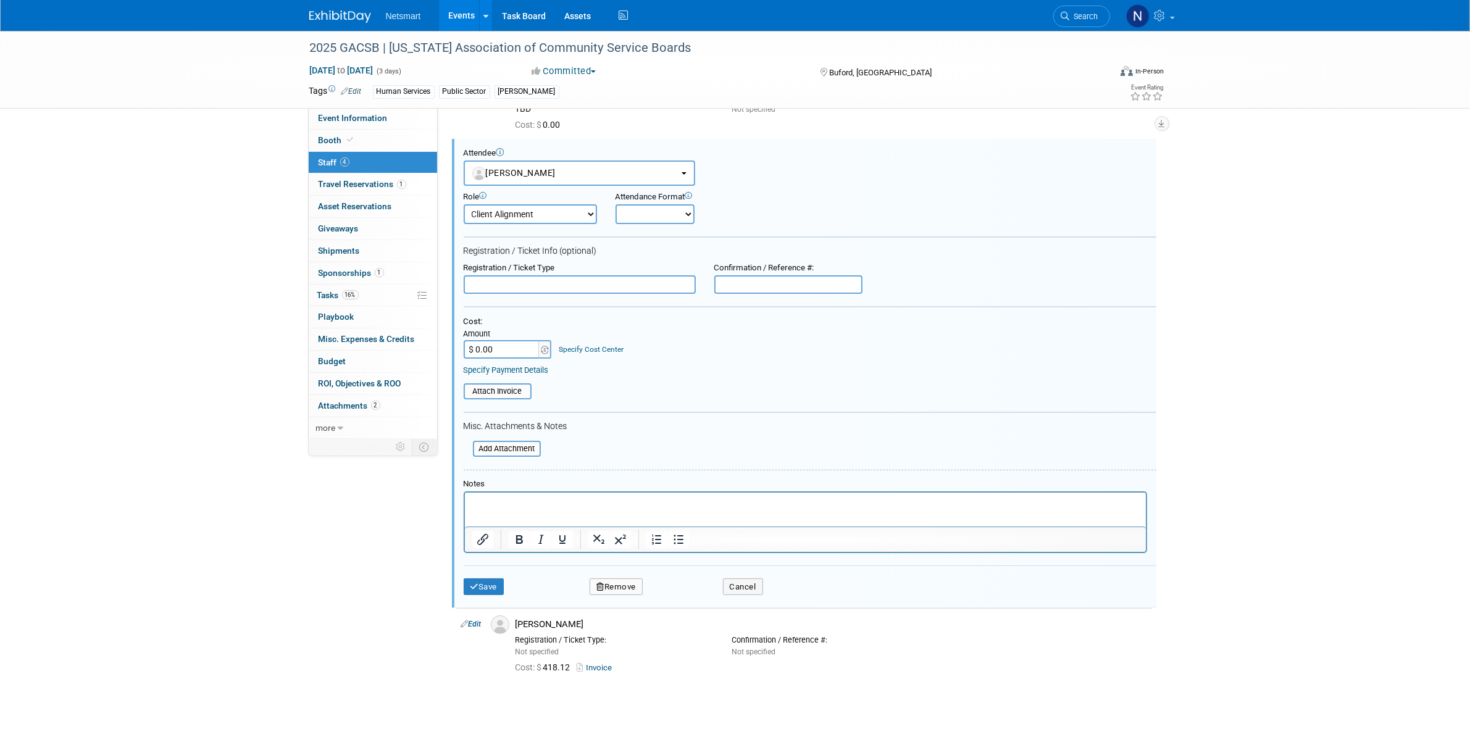
click at [504, 286] on input "text" at bounding box center [580, 284] width 232 height 19
paste input "Complimentary Reg"
type input "Complimentary Reg"
click at [489, 579] on button "Save" at bounding box center [484, 587] width 41 height 17
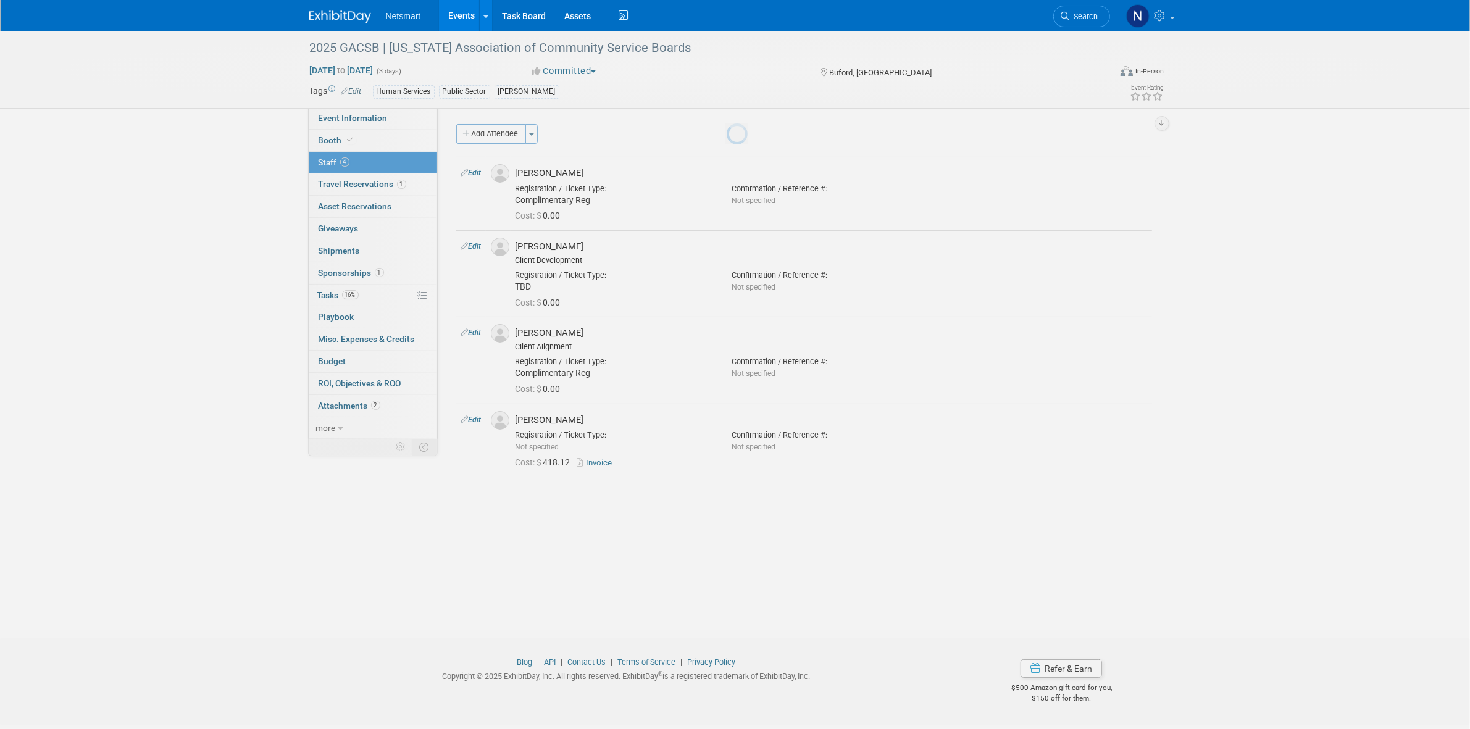
scroll to position [0, 0]
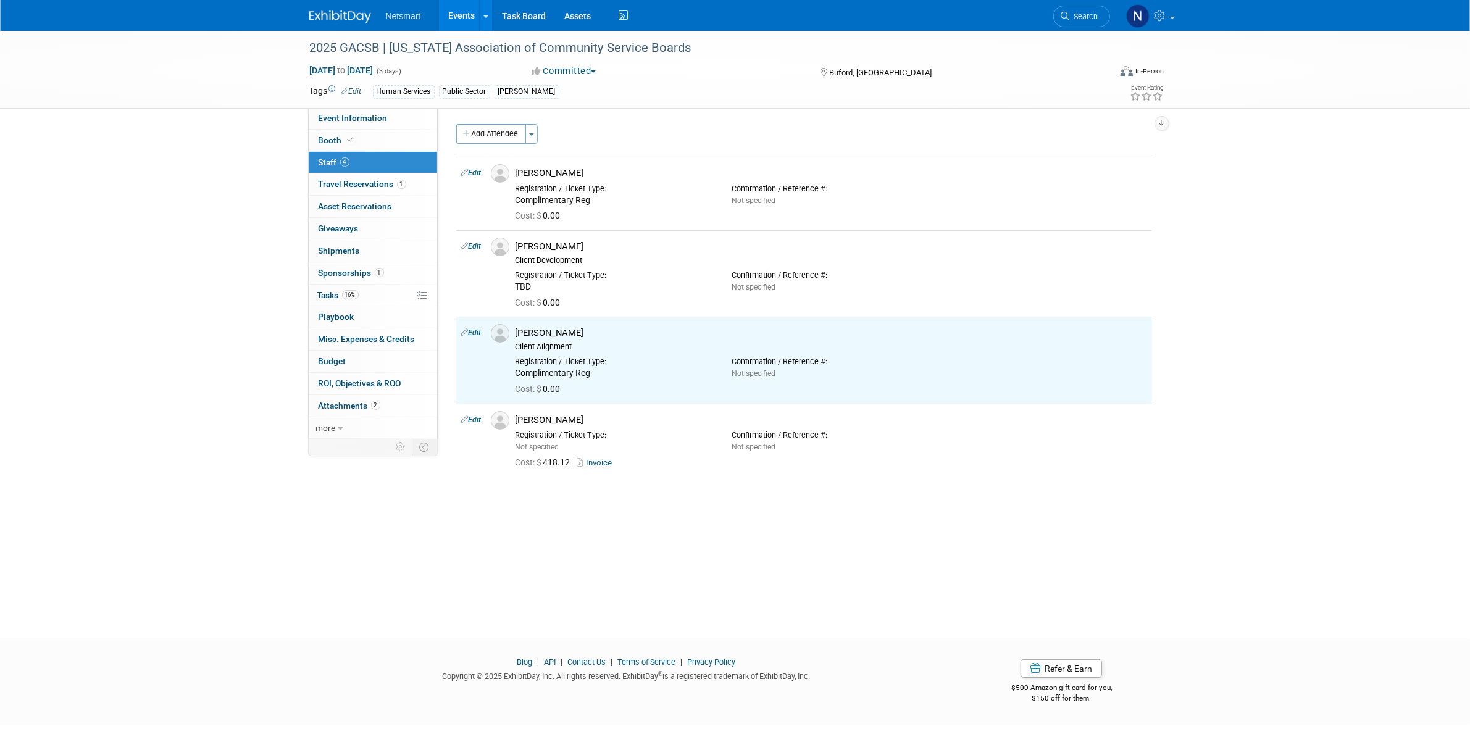
click at [335, 593] on div "2025 GACSB | Georgia Association of Community Service Boards Oct 26, 2025 to Oc…" at bounding box center [735, 323] width 1470 height 585
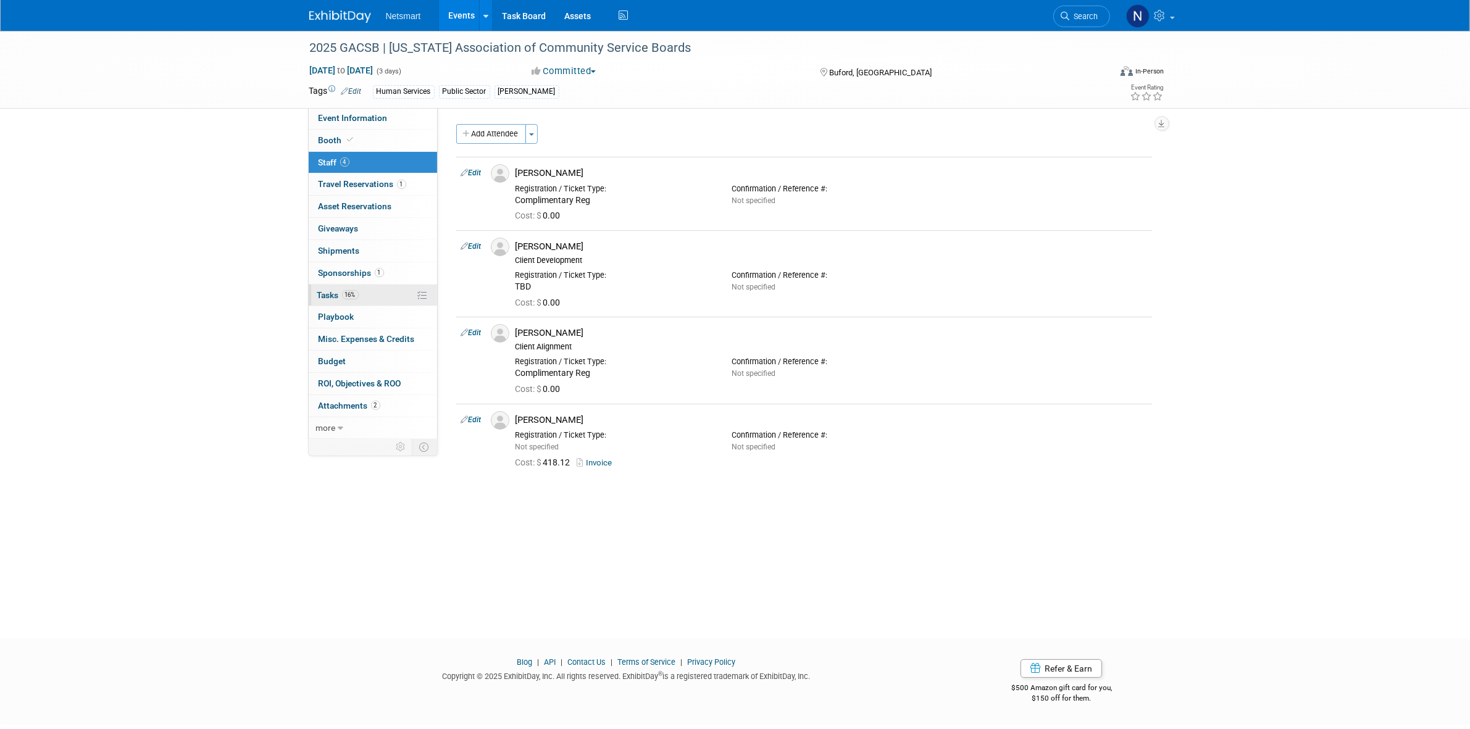
drag, startPoint x: 355, startPoint y: 303, endPoint x: 390, endPoint y: 310, distance: 36.0
click at [355, 303] on link "16% Tasks 16%" at bounding box center [373, 296] width 128 height 22
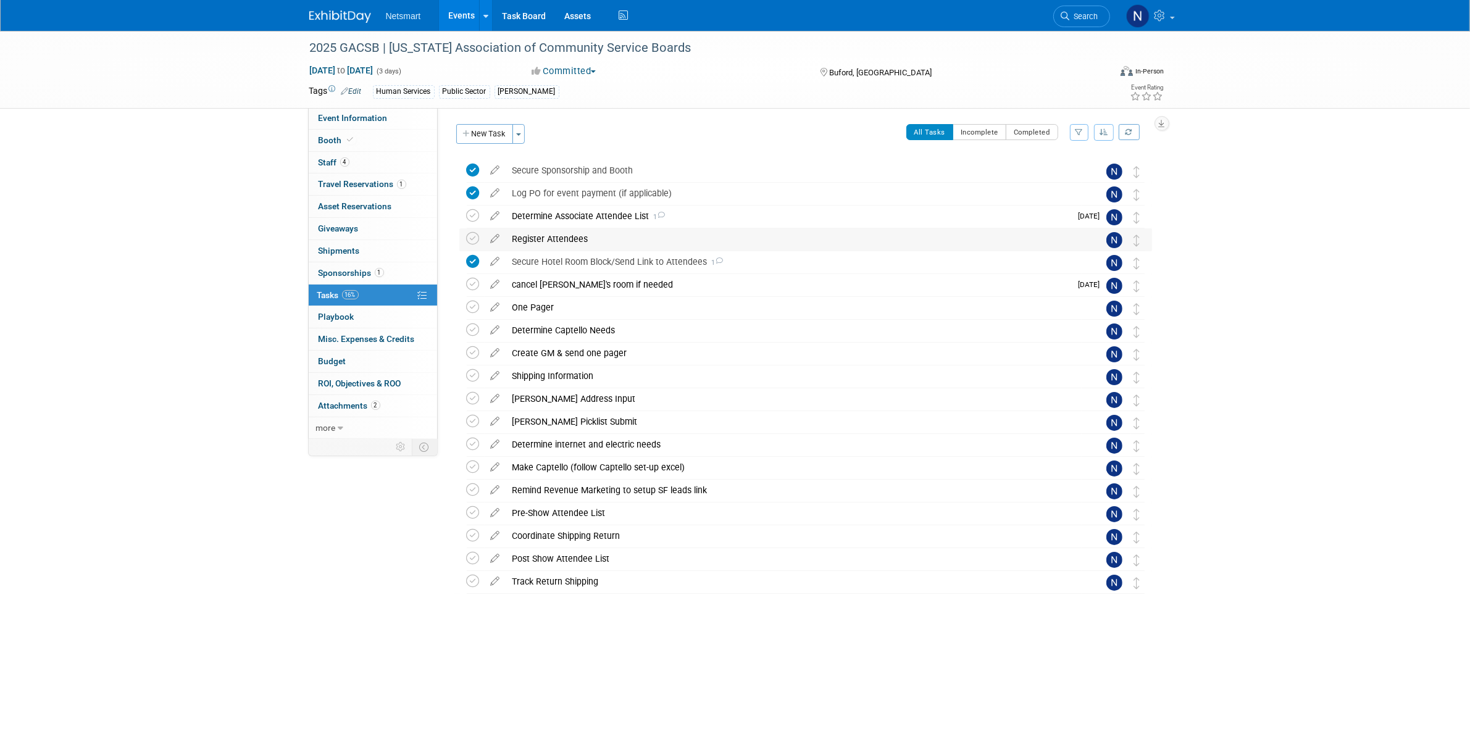
click at [560, 239] on div "Register Attendees" at bounding box center [793, 238] width 575 height 21
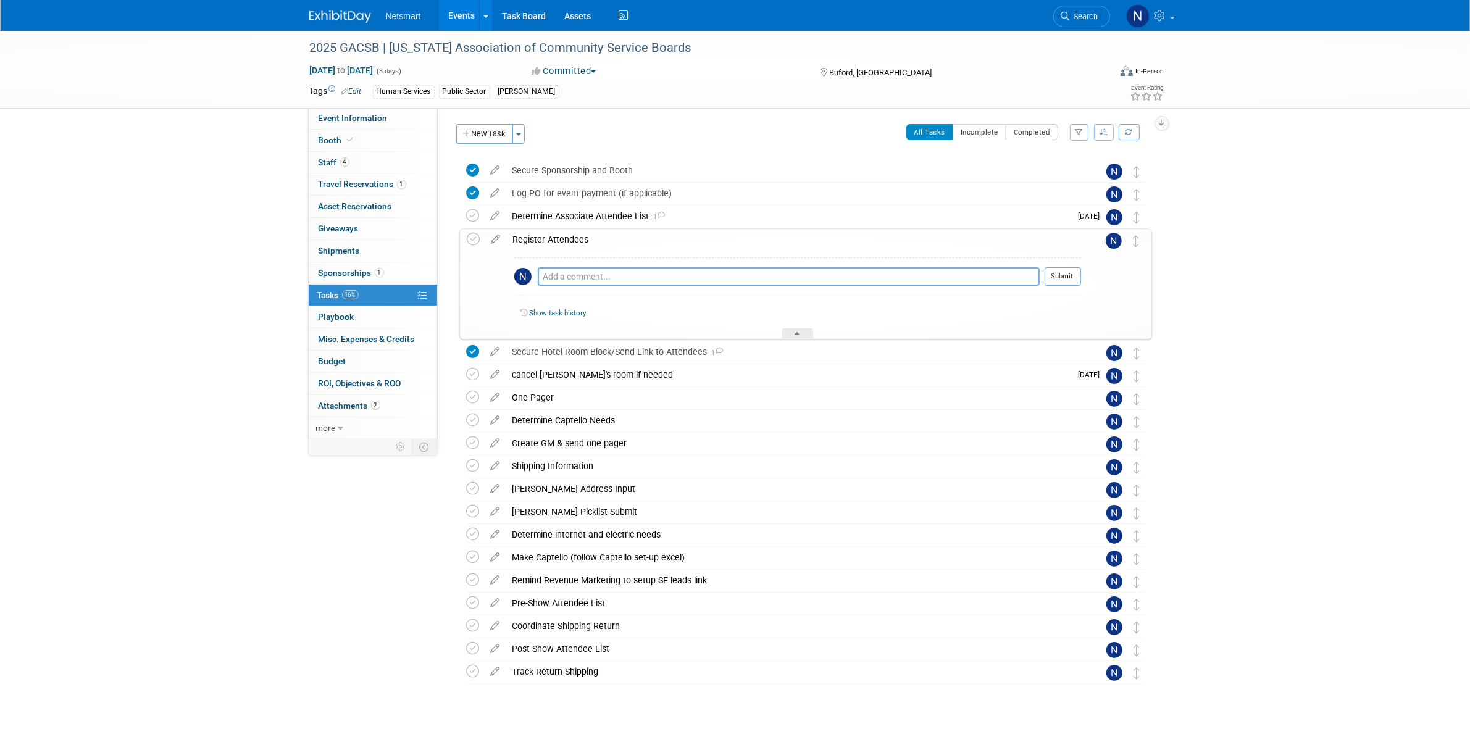
click at [575, 278] on textarea at bounding box center [789, 276] width 502 height 19
type textarea "registered Taylor as Early Bird price, Meredith is registering Madison & Collin…"
click at [1067, 270] on button "Submit" at bounding box center [1063, 276] width 36 height 19
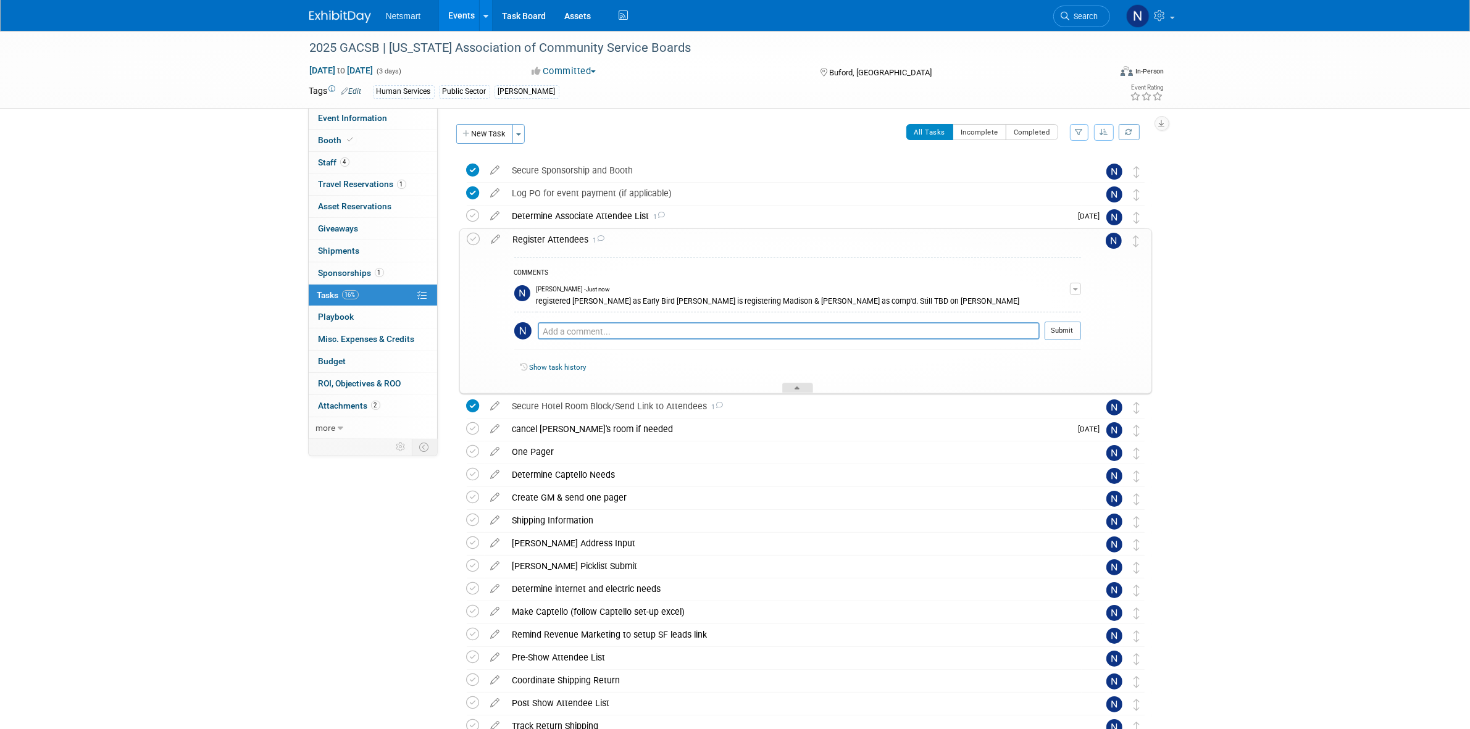
click at [792, 385] on div at bounding box center [797, 388] width 31 height 10
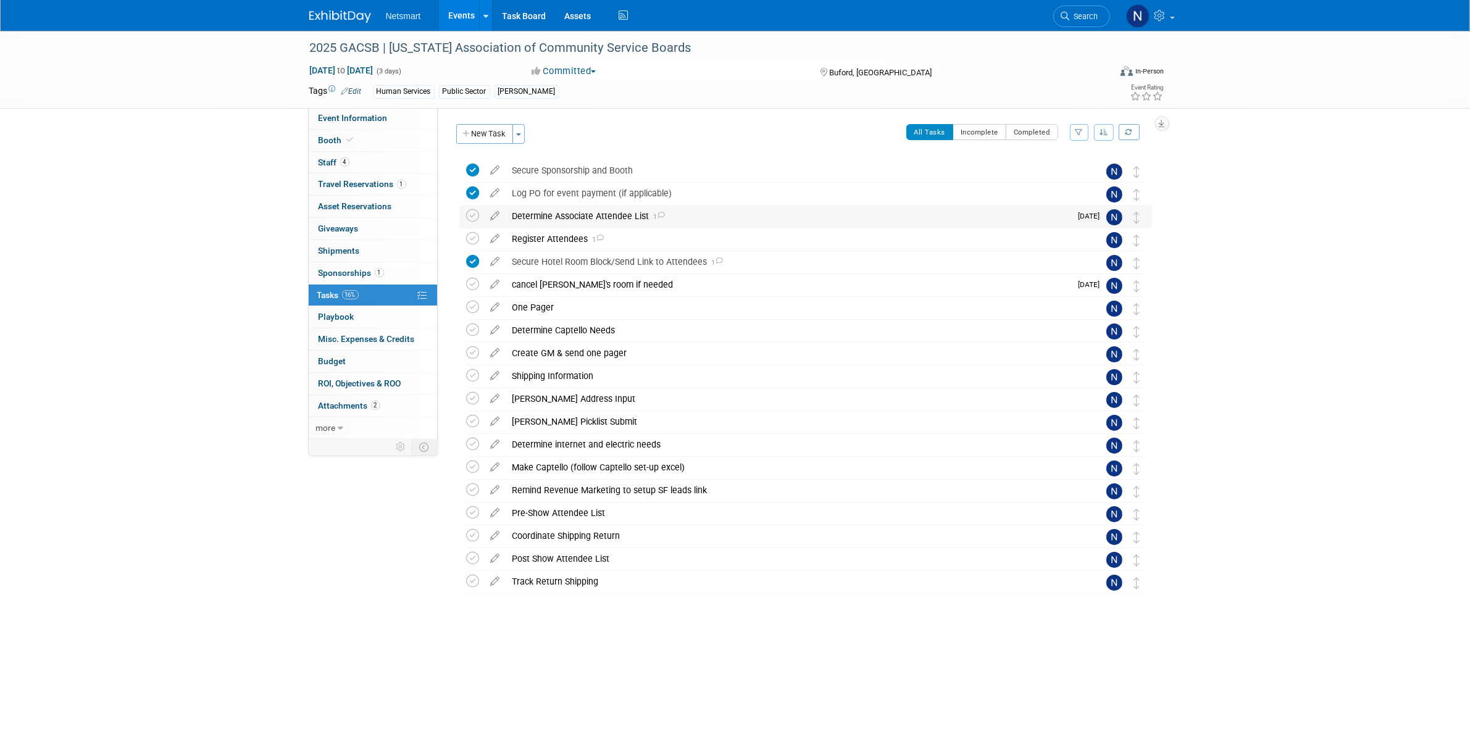
click at [561, 221] on div "Determine Associate Attendee List 1" at bounding box center [788, 216] width 565 height 21
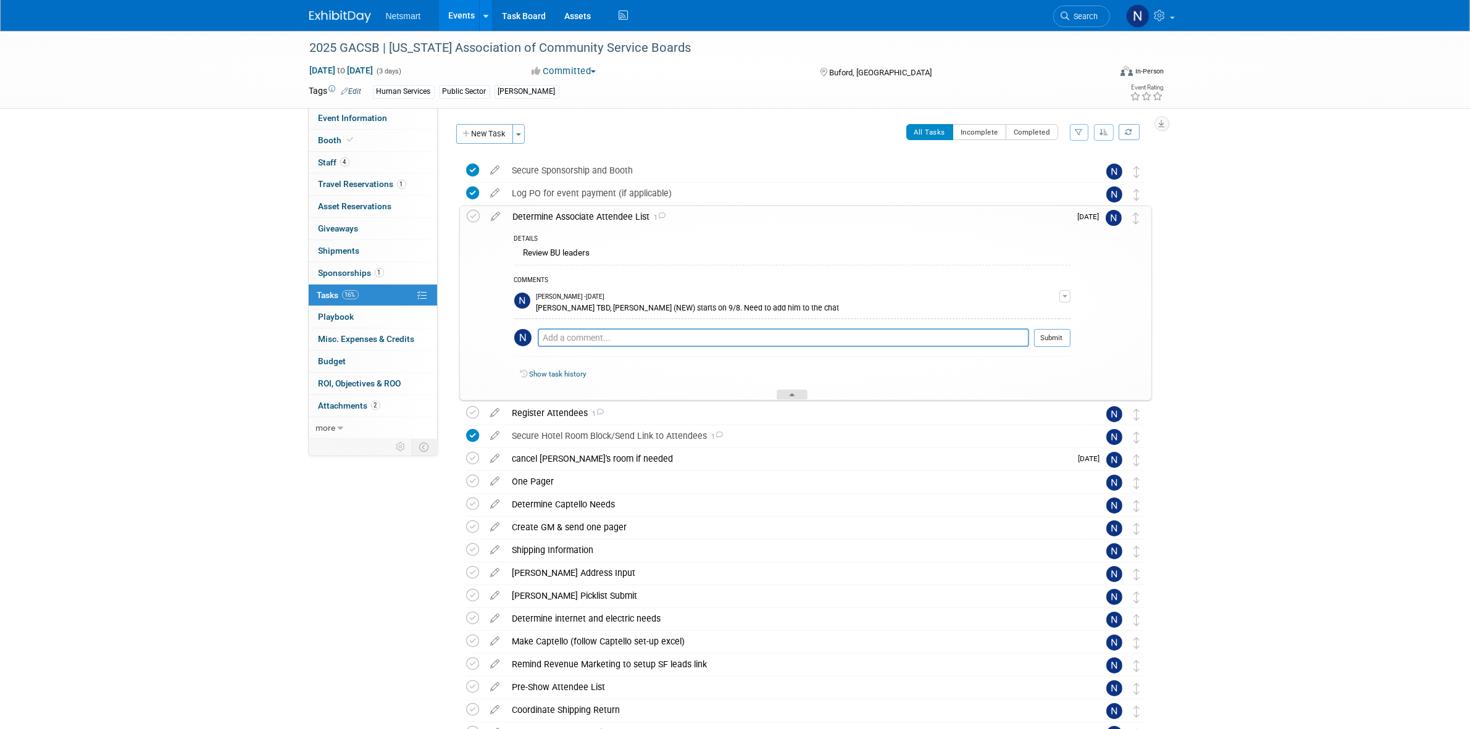
click at [798, 397] on div at bounding box center [792, 395] width 31 height 10
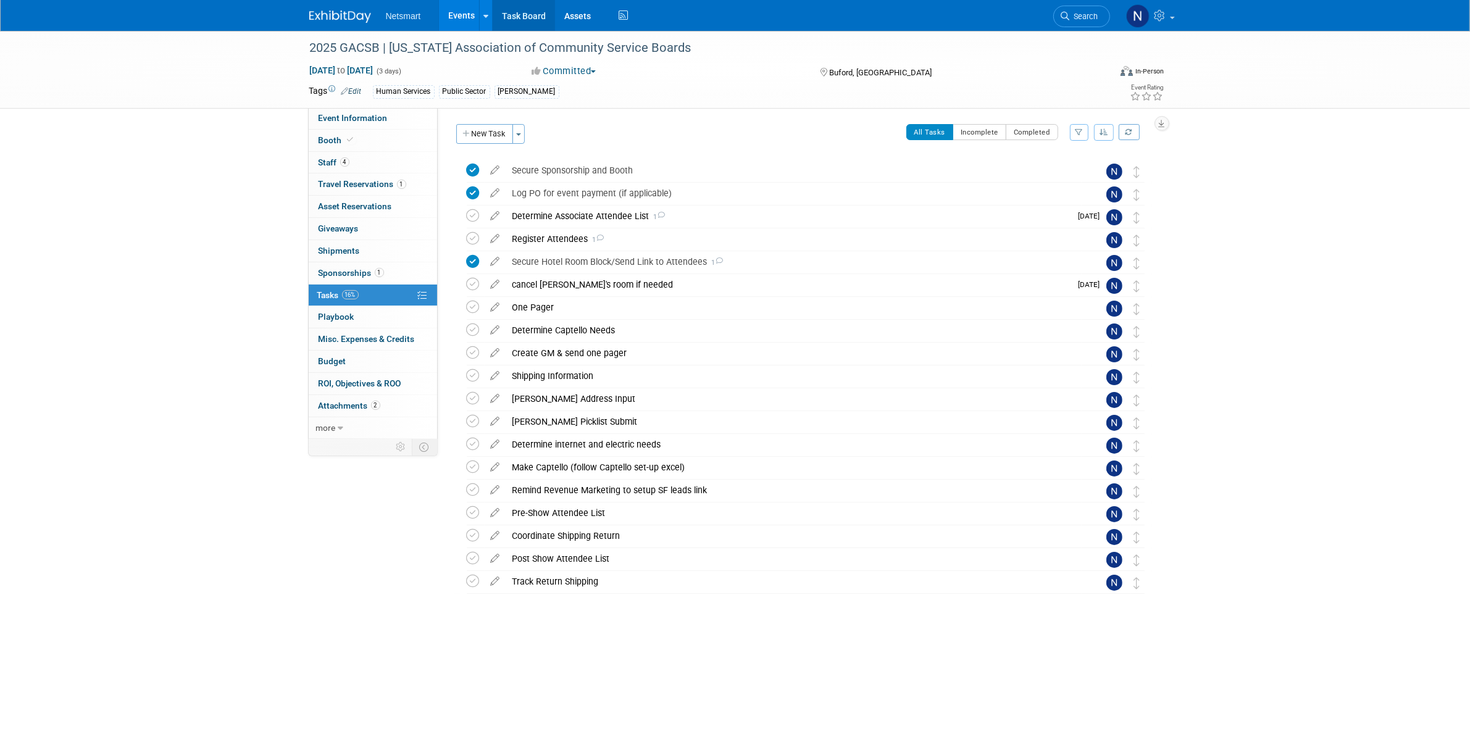
click at [532, 22] on link "Task Board" at bounding box center [524, 15] width 62 height 31
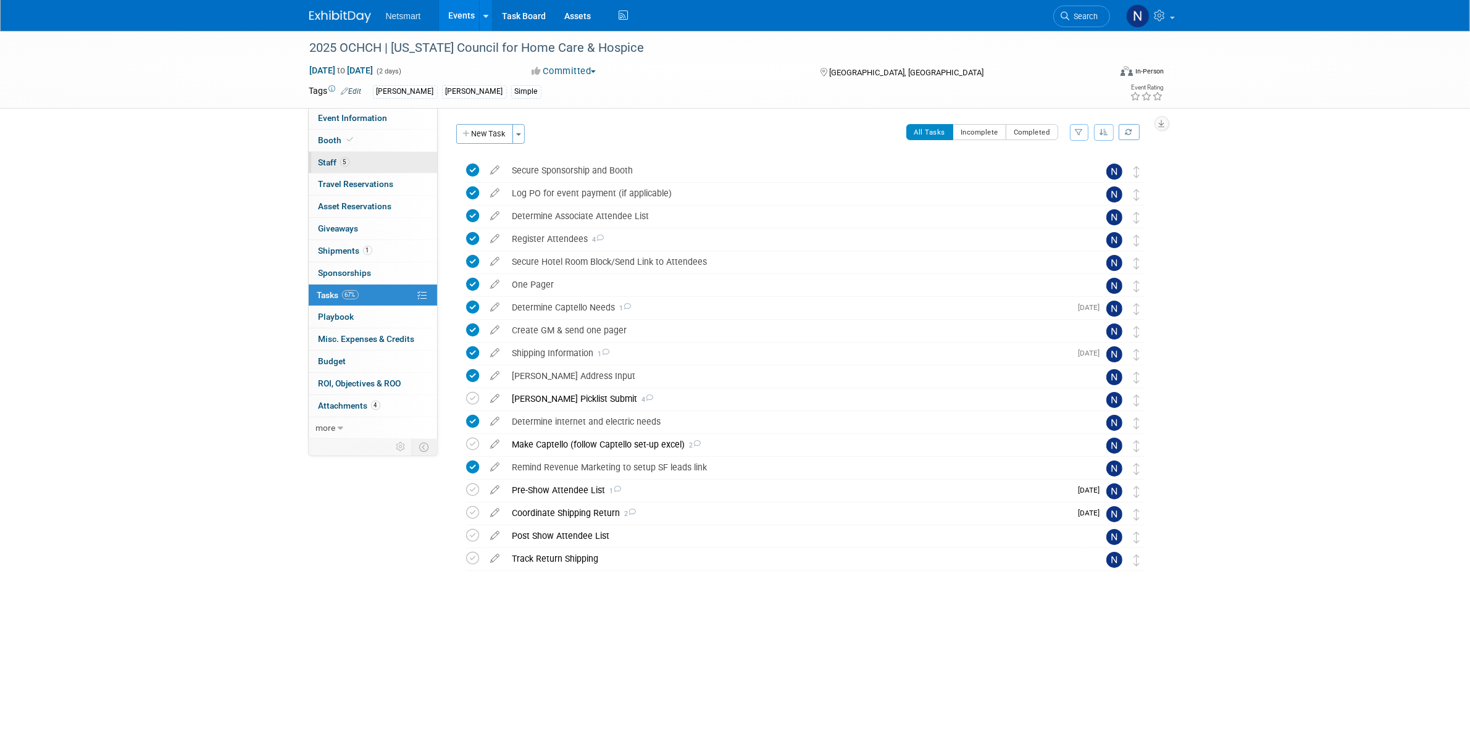
click at [359, 156] on link "5 Staff 5" at bounding box center [373, 163] width 128 height 22
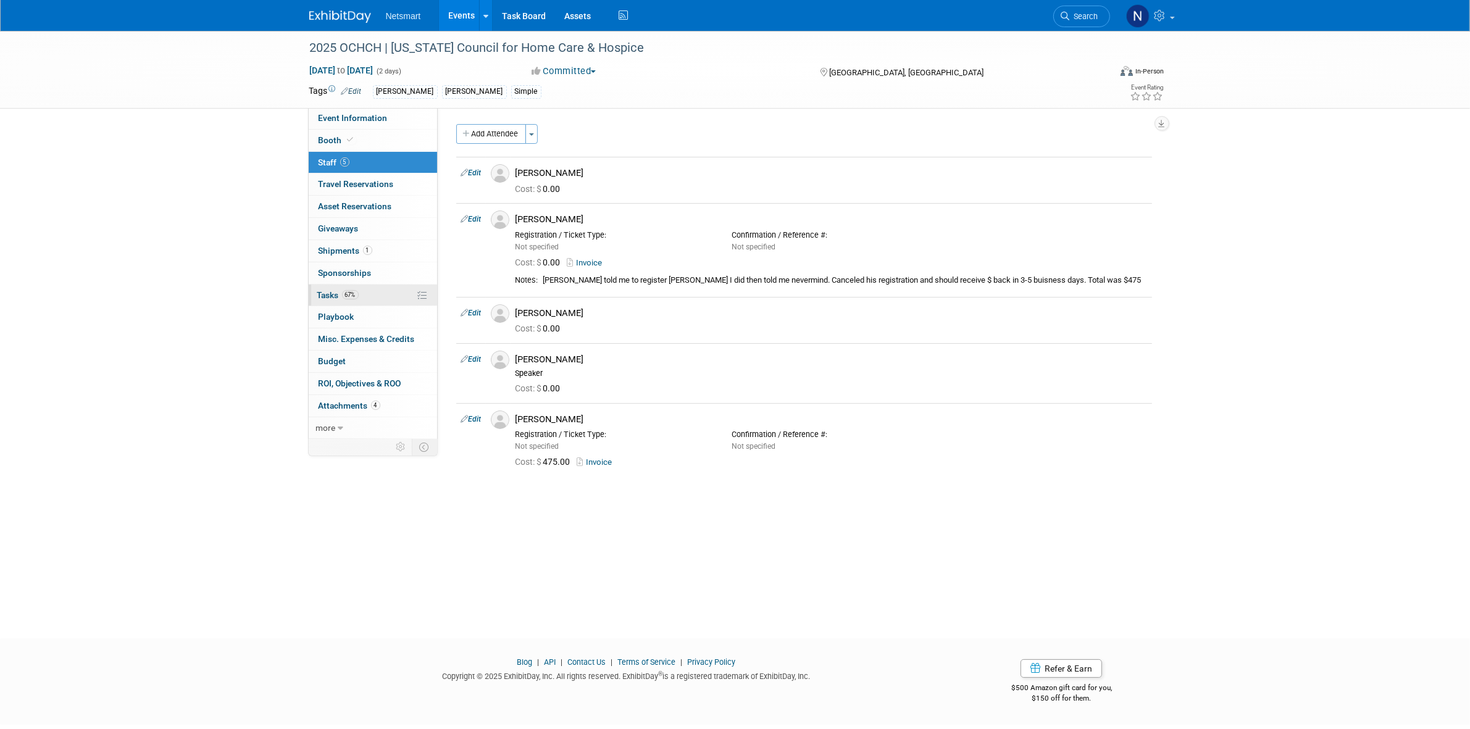
click at [355, 298] on span "67%" at bounding box center [350, 294] width 17 height 9
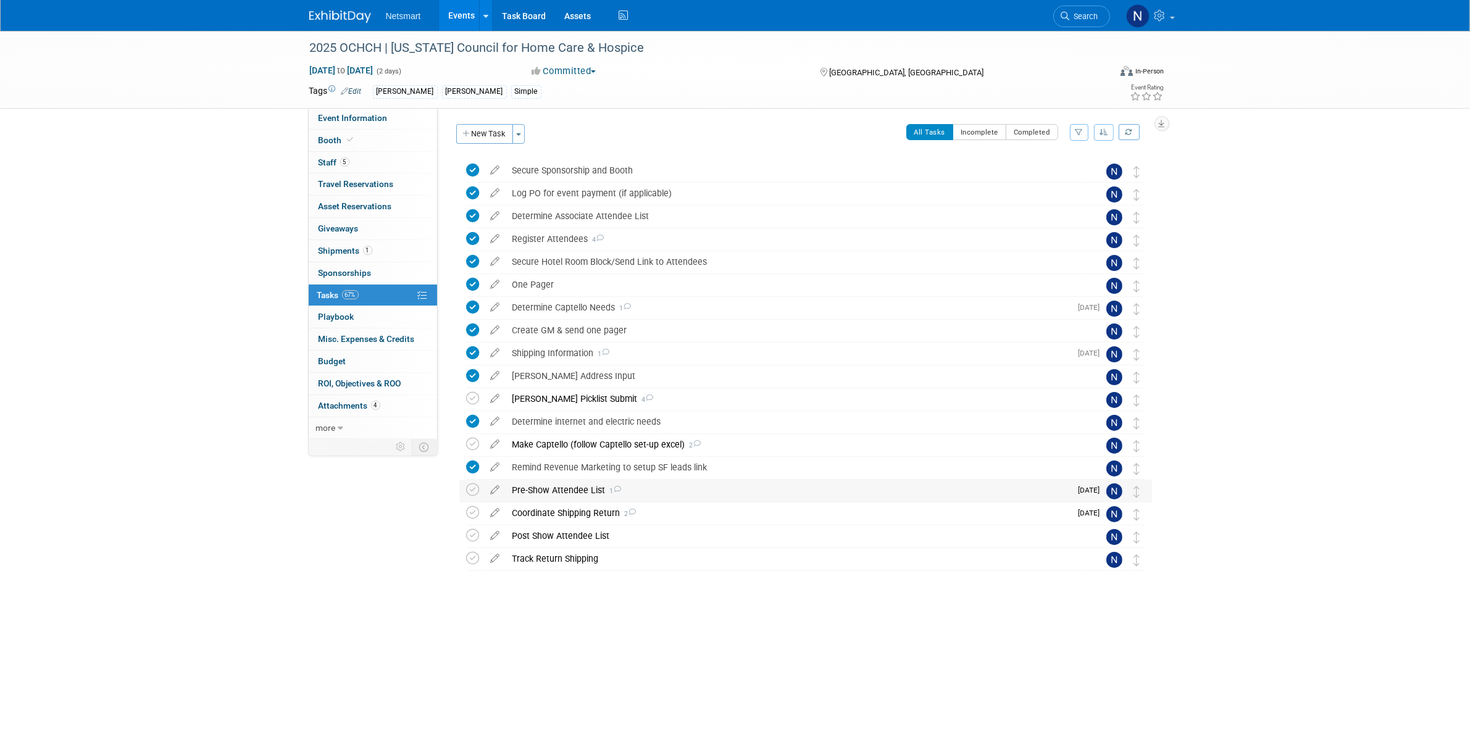
click at [563, 493] on div "Pre-Show Attendee List 1" at bounding box center [788, 490] width 565 height 21
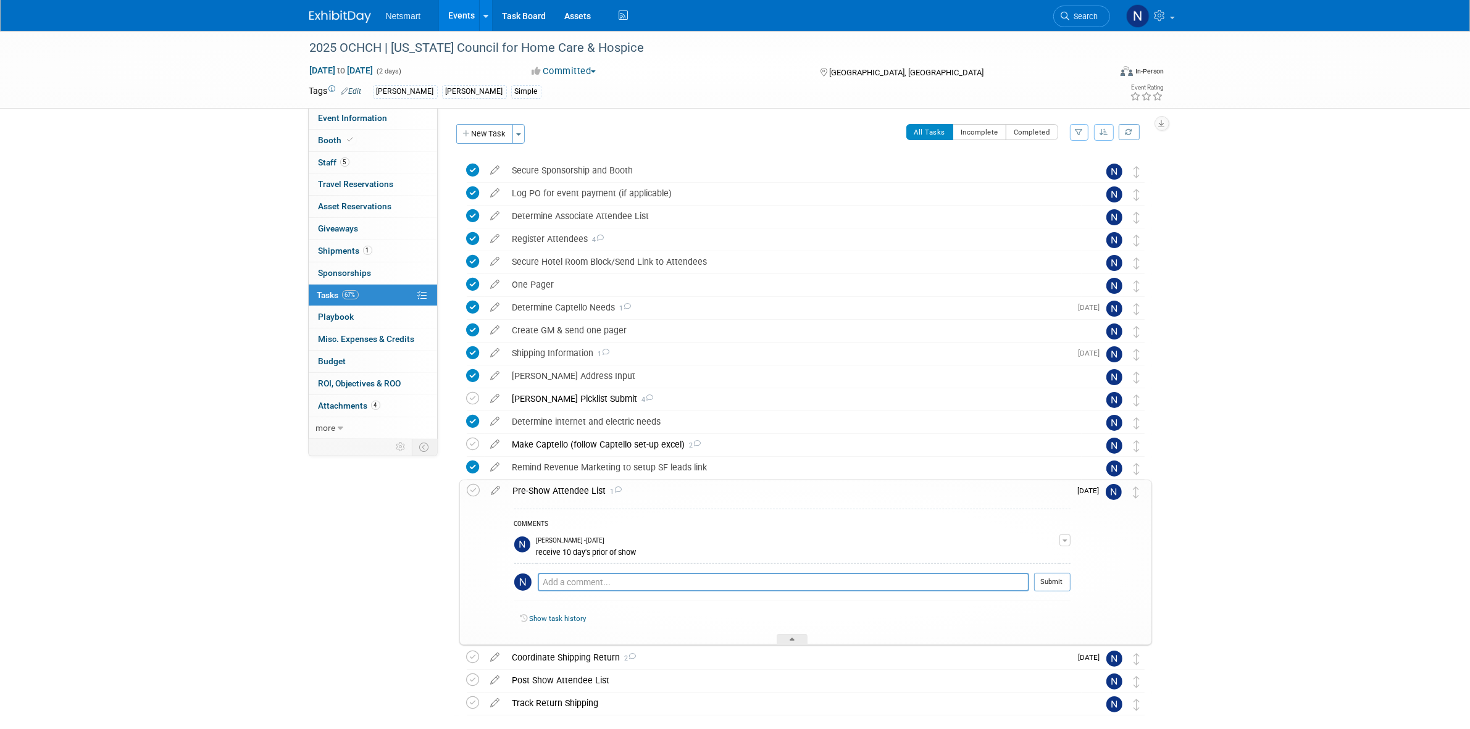
click at [572, 491] on div "Pre-Show Attendee List 1" at bounding box center [789, 490] width 564 height 21
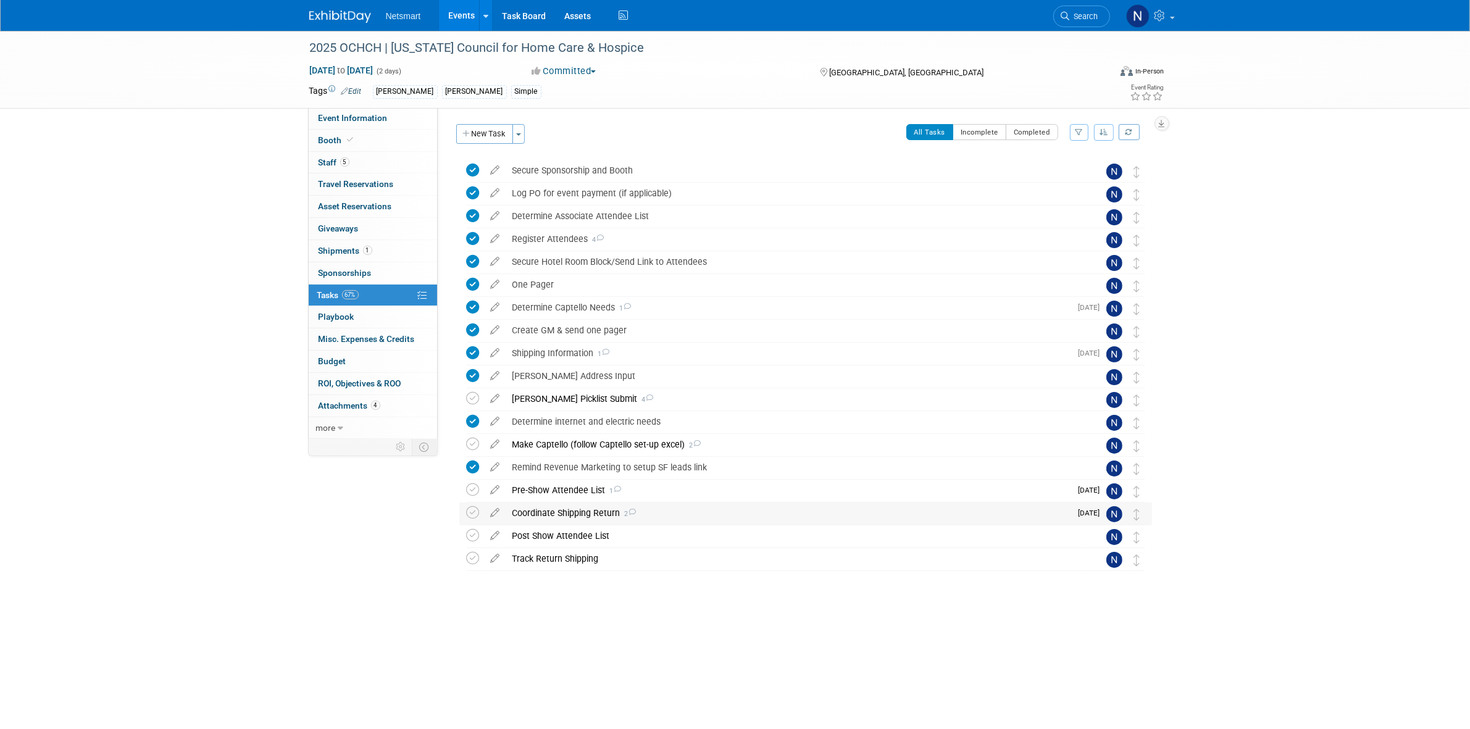
click at [580, 513] on div "Coordinate Shipping Return 2" at bounding box center [788, 513] width 565 height 21
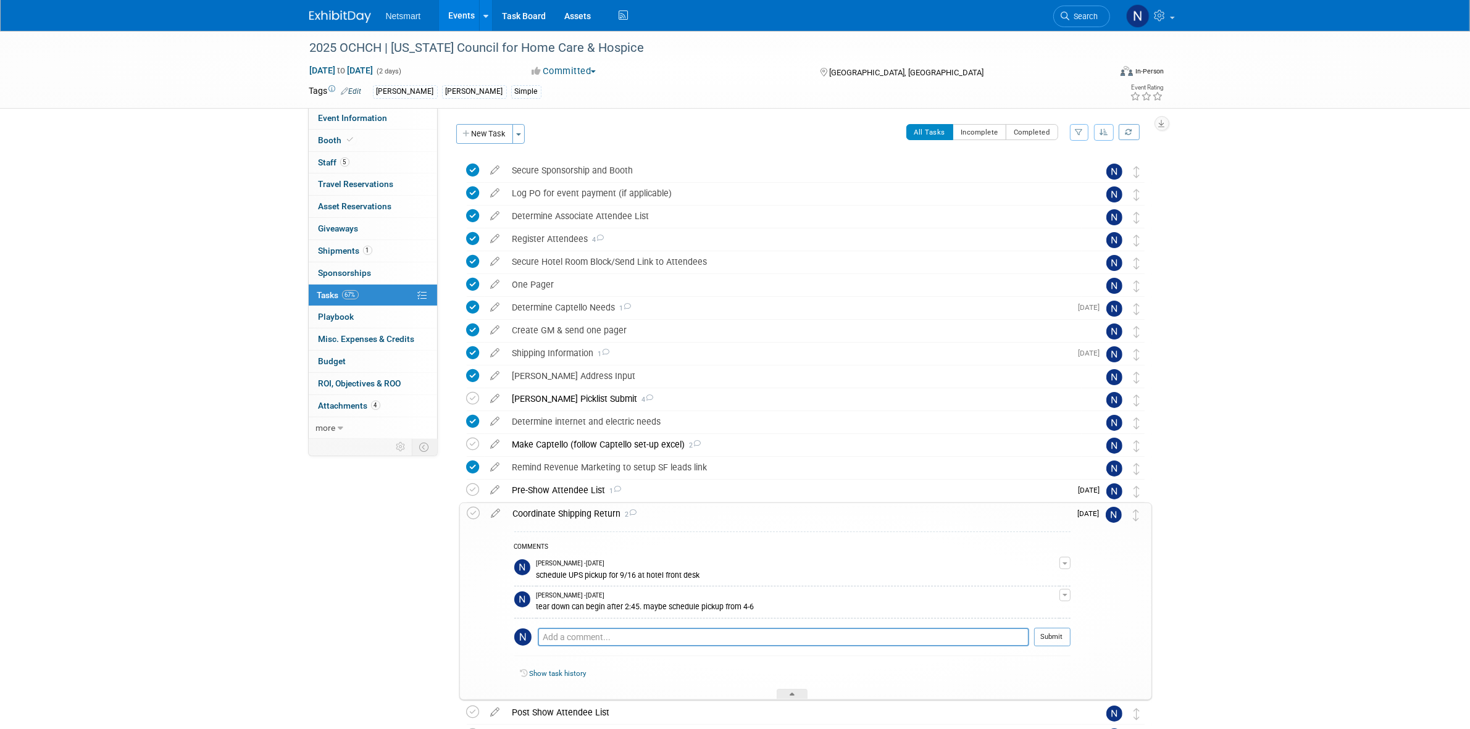
click at [591, 505] on div "Coordinate Shipping Return 2" at bounding box center [789, 513] width 564 height 21
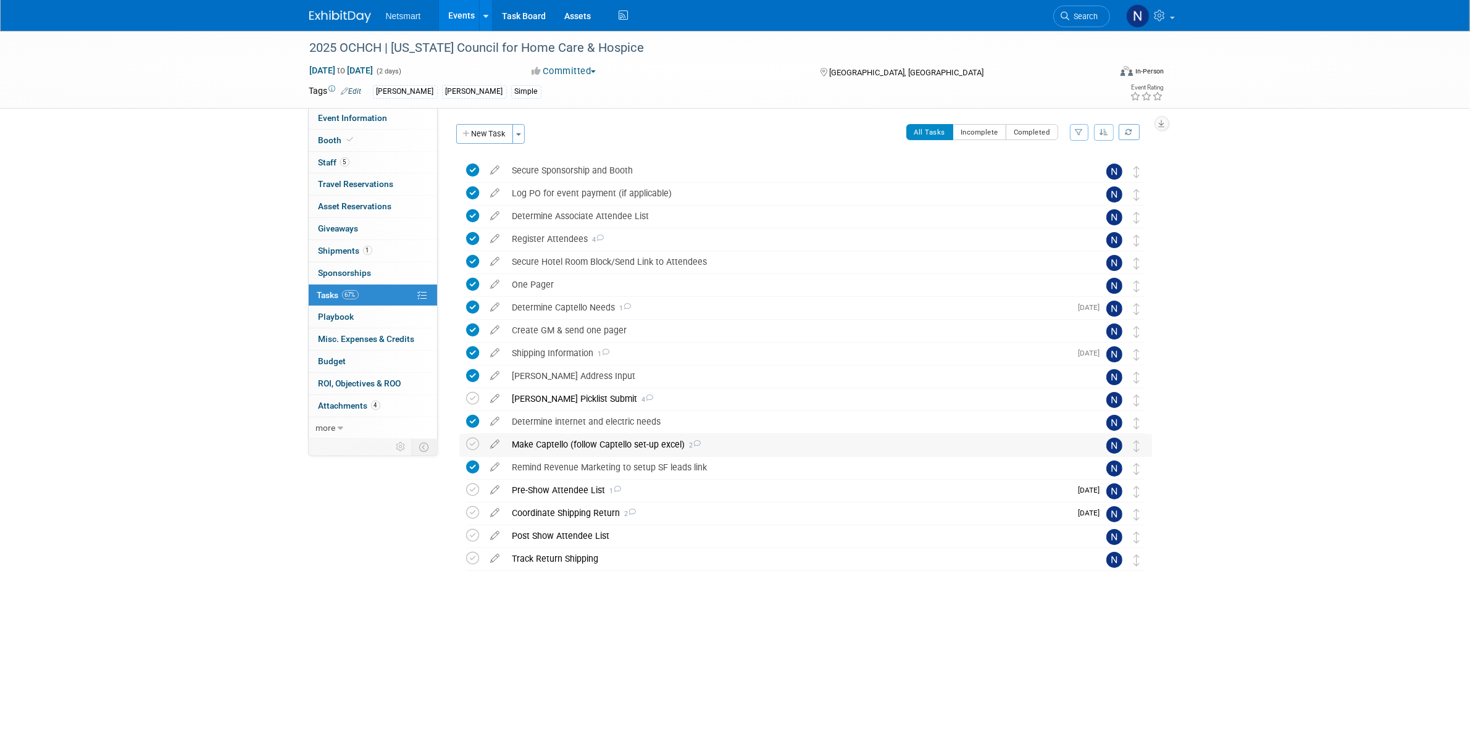
click at [581, 449] on div "Make Captello (follow Captello set-up excel) 2" at bounding box center [793, 444] width 575 height 21
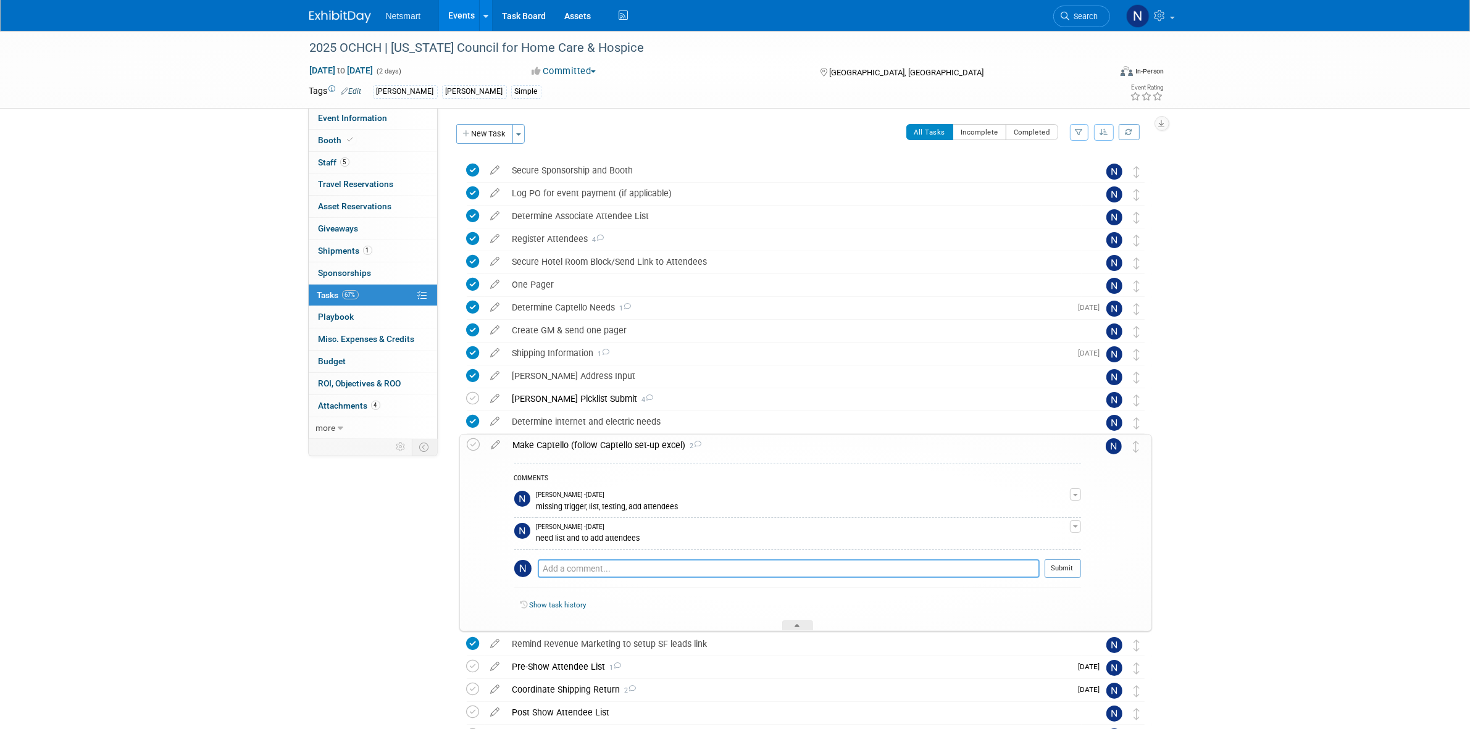
click at [587, 571] on textarea at bounding box center [789, 568] width 502 height 19
click at [808, 624] on div at bounding box center [797, 626] width 31 height 10
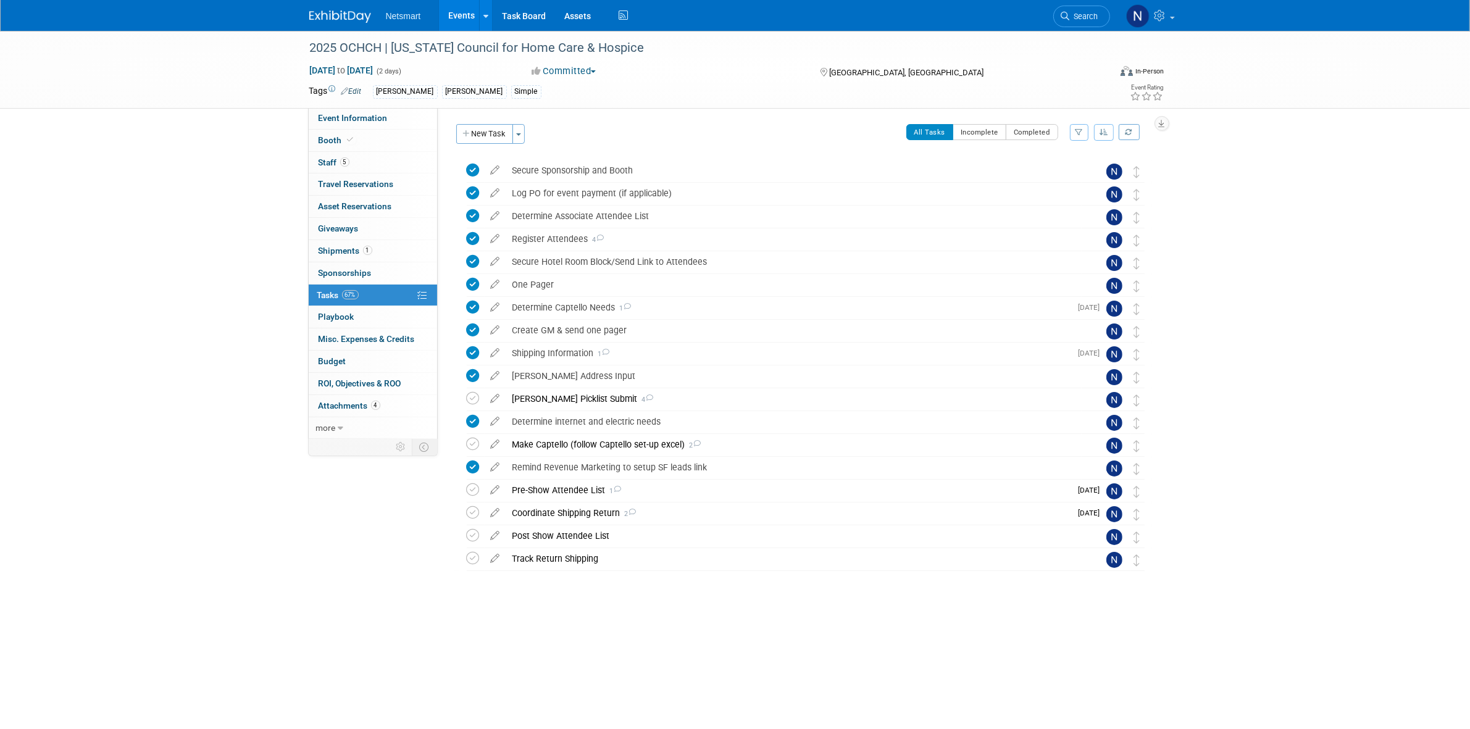
click at [377, 543] on div "Event Information Event Info Booth Booth 5 Staff 5 Staff 0 Travel Reservations …" at bounding box center [735, 326] width 871 height 591
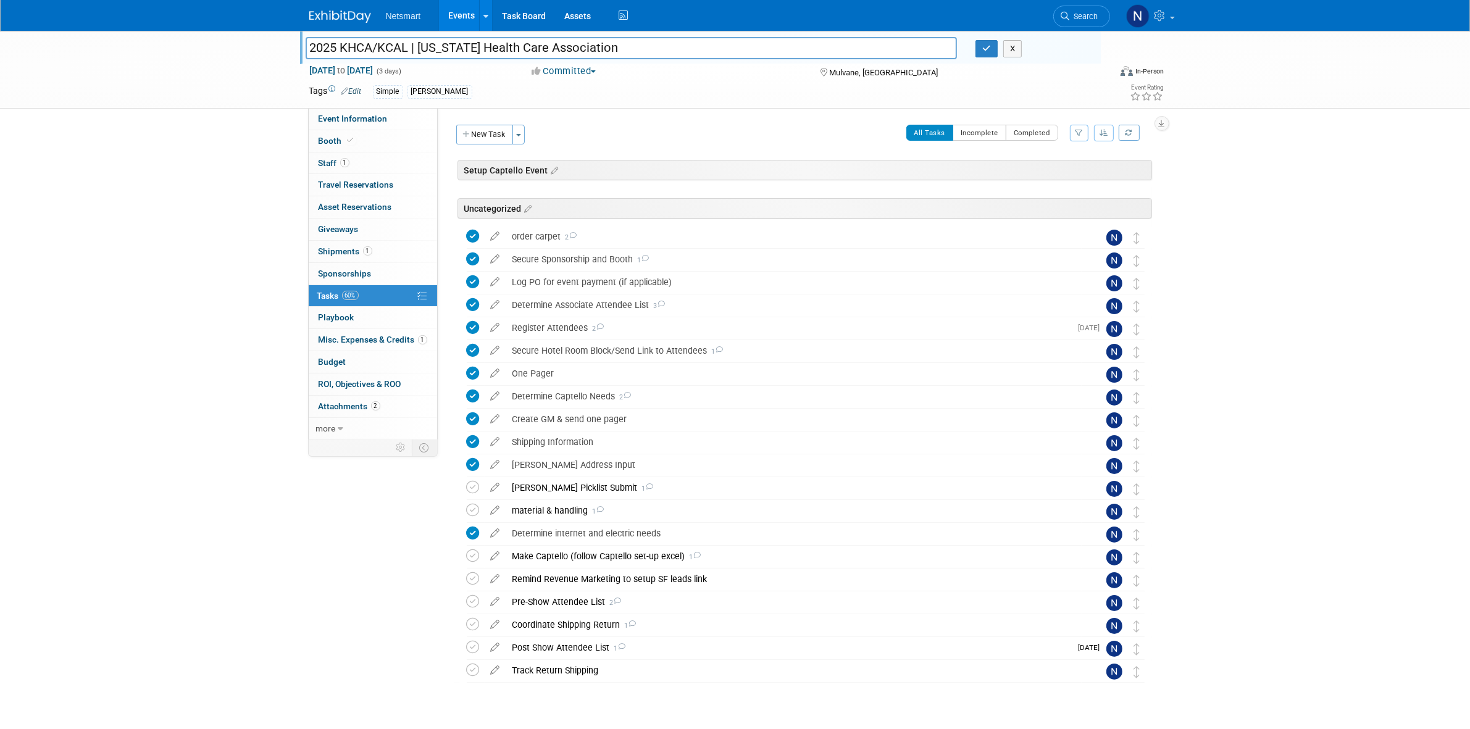
drag, startPoint x: 0, startPoint y: 0, endPoint x: 284, endPoint y: 54, distance: 289.1
click at [285, 54] on div "2025 KHCA/KCAL | [US_STATE] Health Care Association 2025 KHCA/KCAL | [US_STATE]…" at bounding box center [735, 70] width 1470 height 78
click at [401, 114] on link "Event Information" at bounding box center [373, 119] width 128 height 22
select select "Simple"
select select "3"
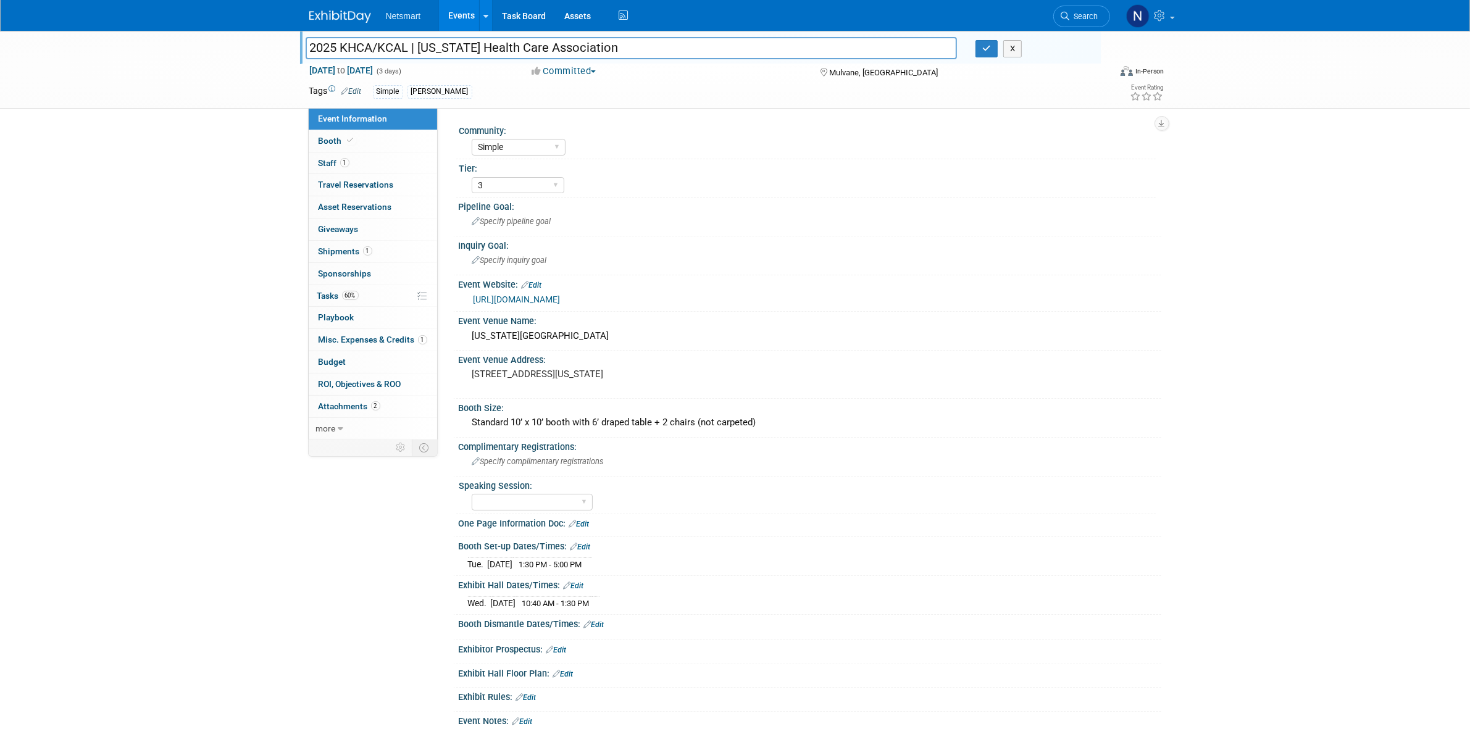
click at [561, 301] on link "[URL][DOMAIN_NAME]" at bounding box center [517, 300] width 87 height 10
click at [983, 50] on icon "button" at bounding box center [986, 48] width 9 height 8
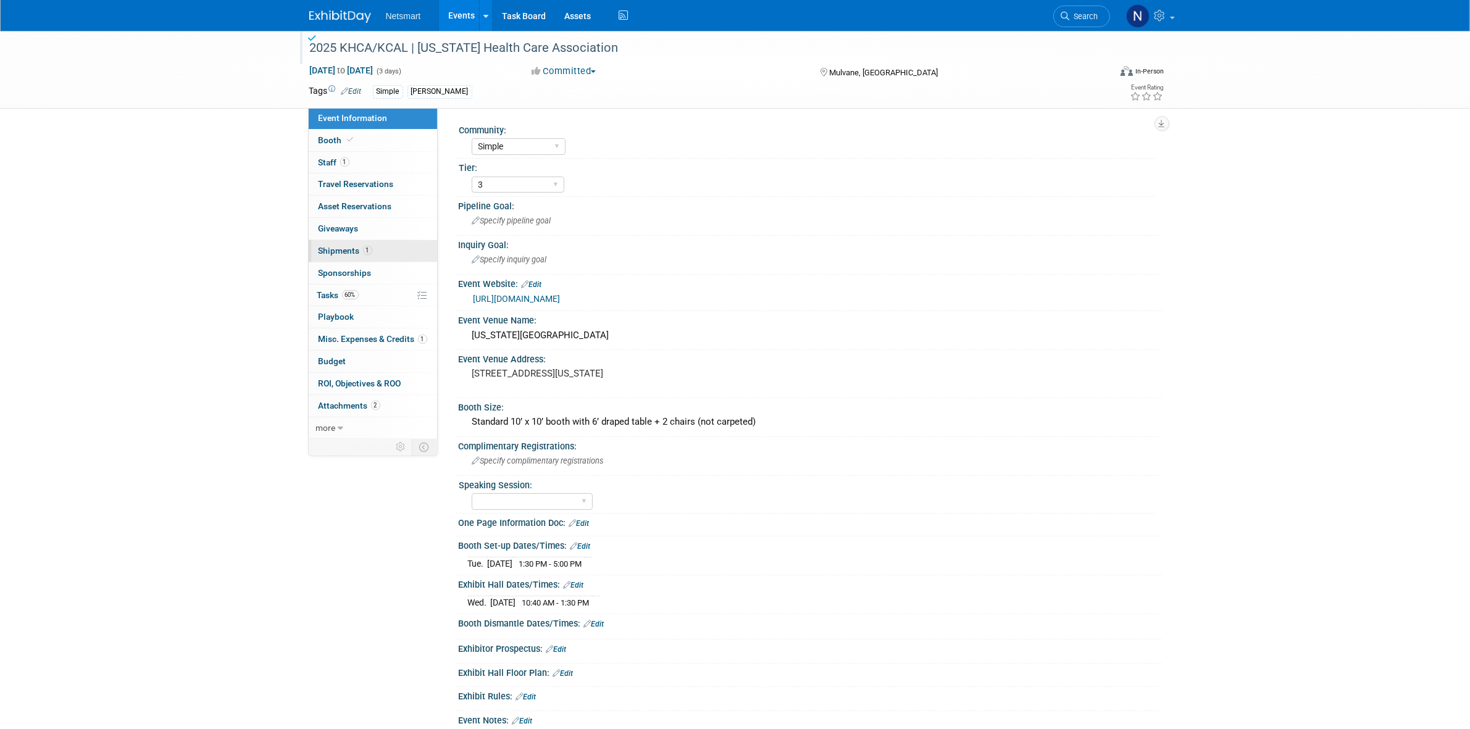
click at [363, 251] on span "1" at bounding box center [367, 250] width 9 height 9
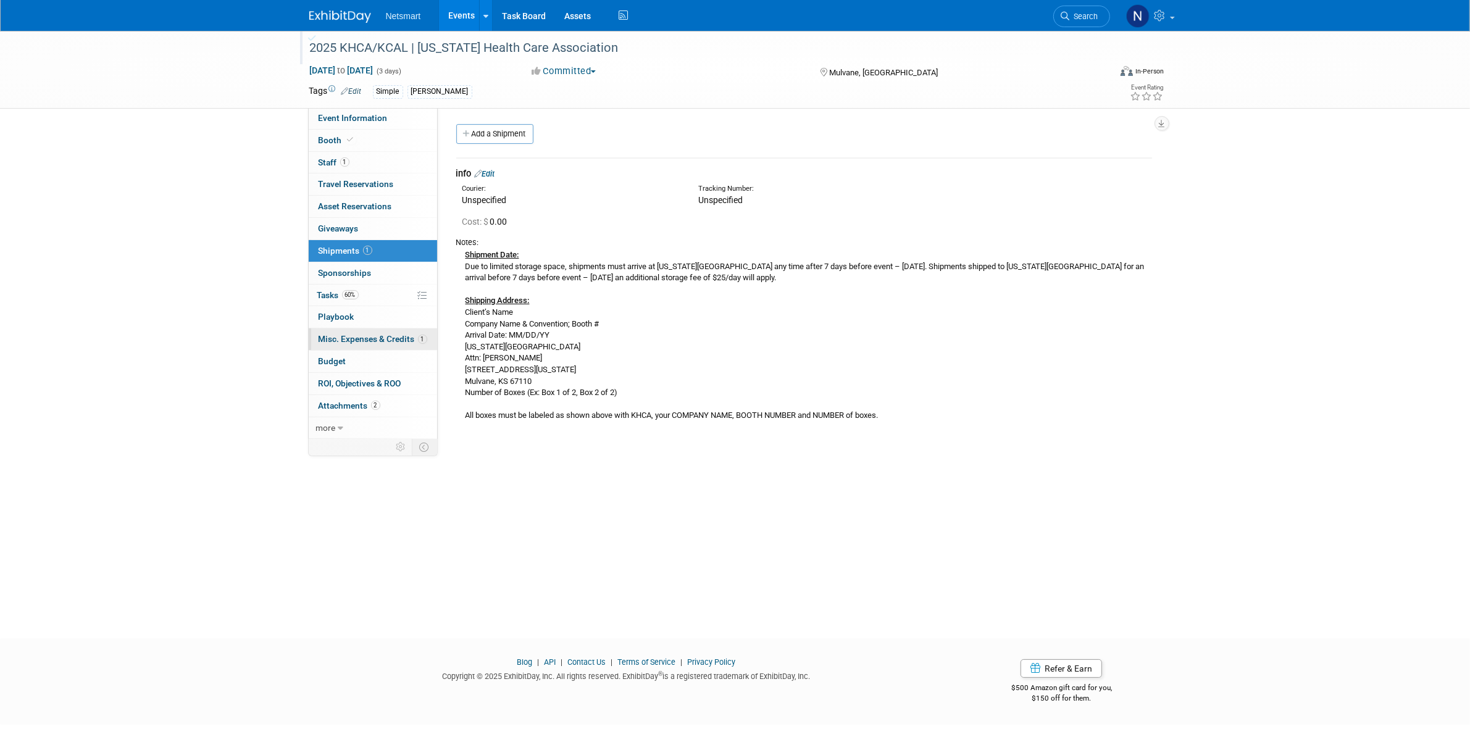
click at [358, 333] on link "1 Misc. Expenses & Credits 1" at bounding box center [373, 339] width 128 height 22
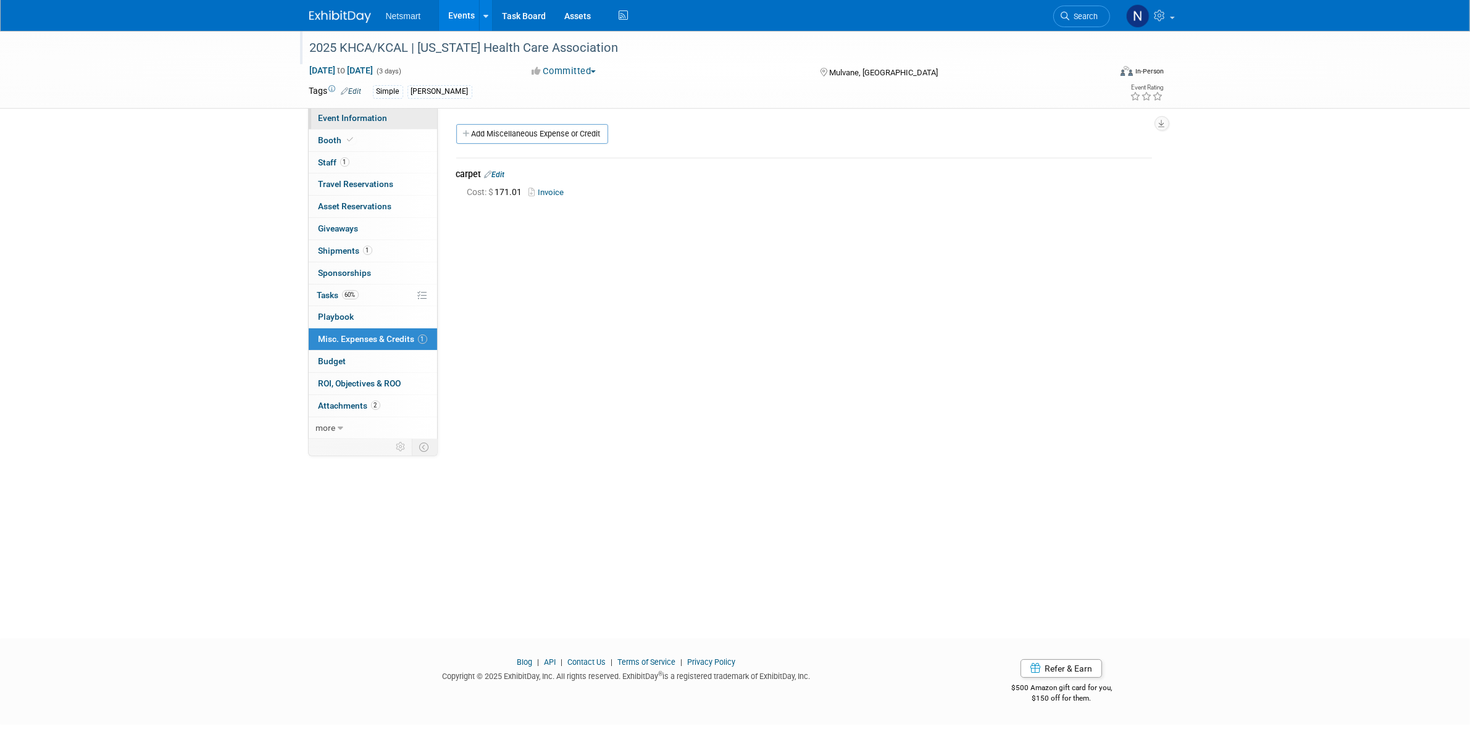
click at [372, 127] on link "Event Information" at bounding box center [373, 118] width 128 height 22
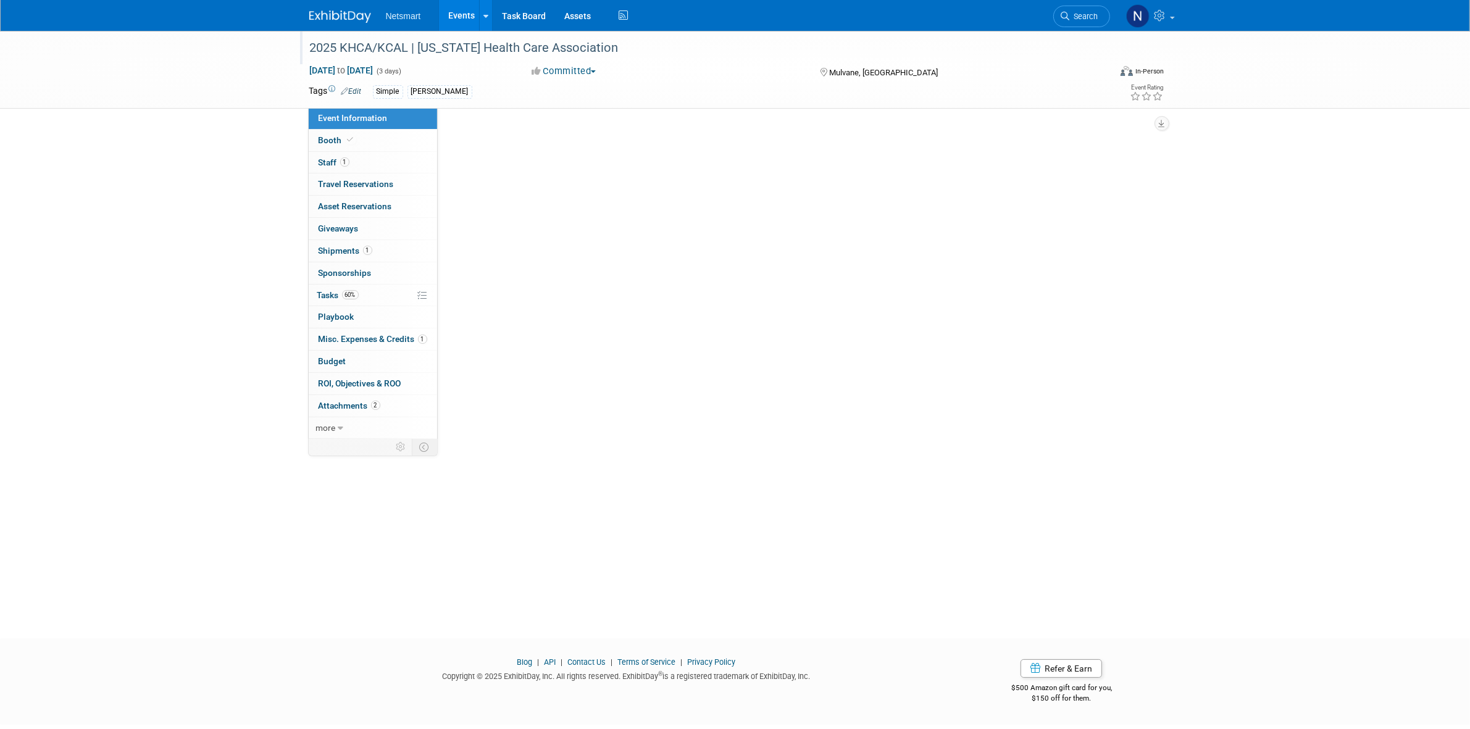
select select "Simple"
select select "3"
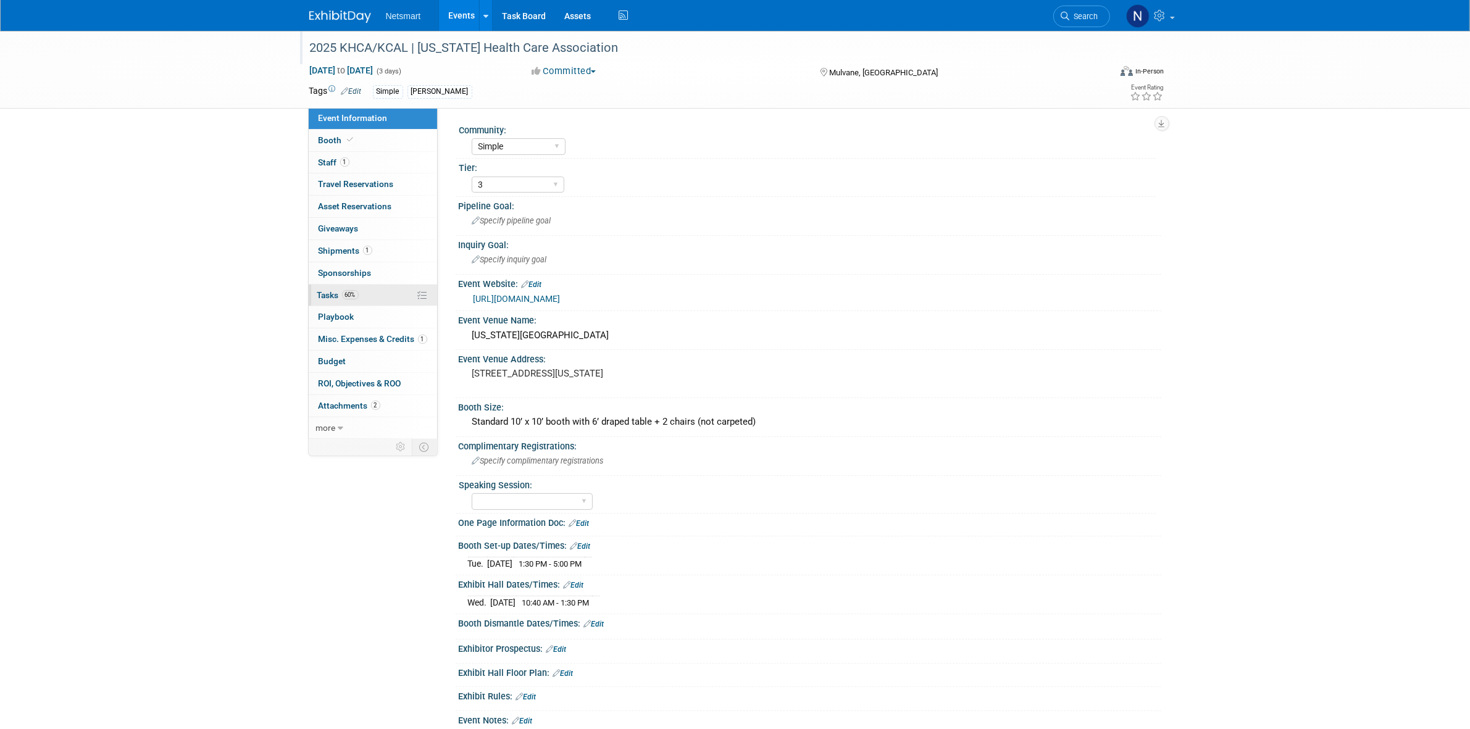
click at [340, 298] on span "Tasks 60%" at bounding box center [337, 295] width 41 height 10
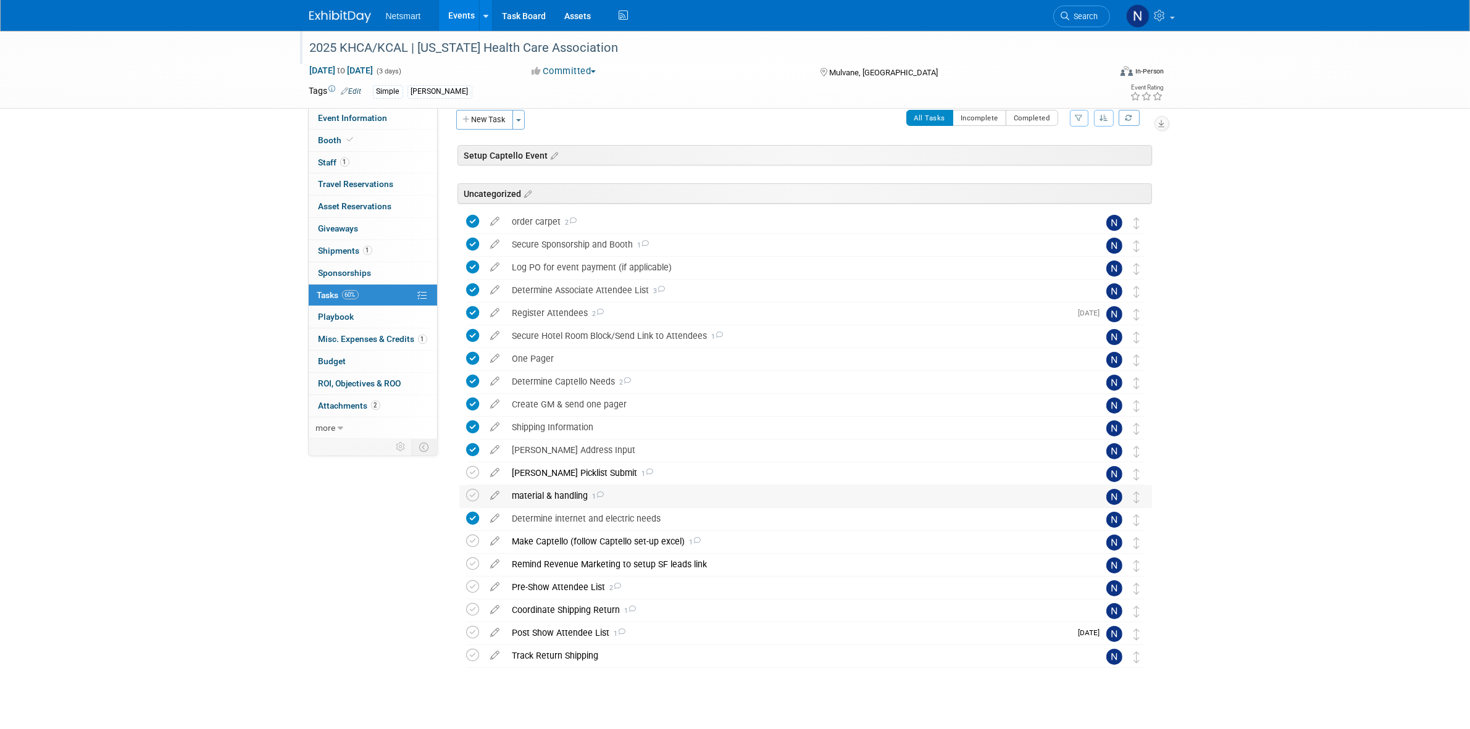
scroll to position [28, 0]
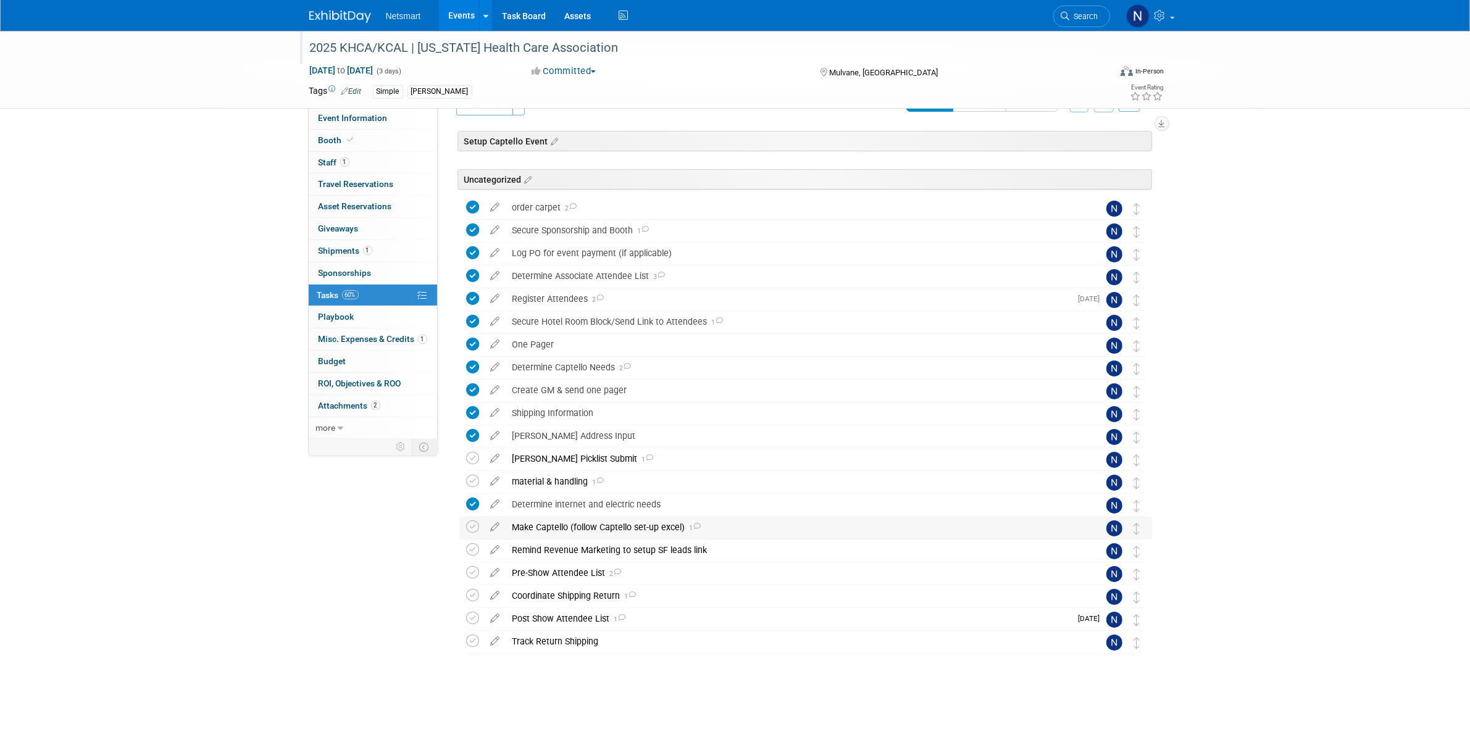
click at [554, 527] on div "Make Captello (follow Captello set-up excel) 1" at bounding box center [793, 527] width 575 height 21
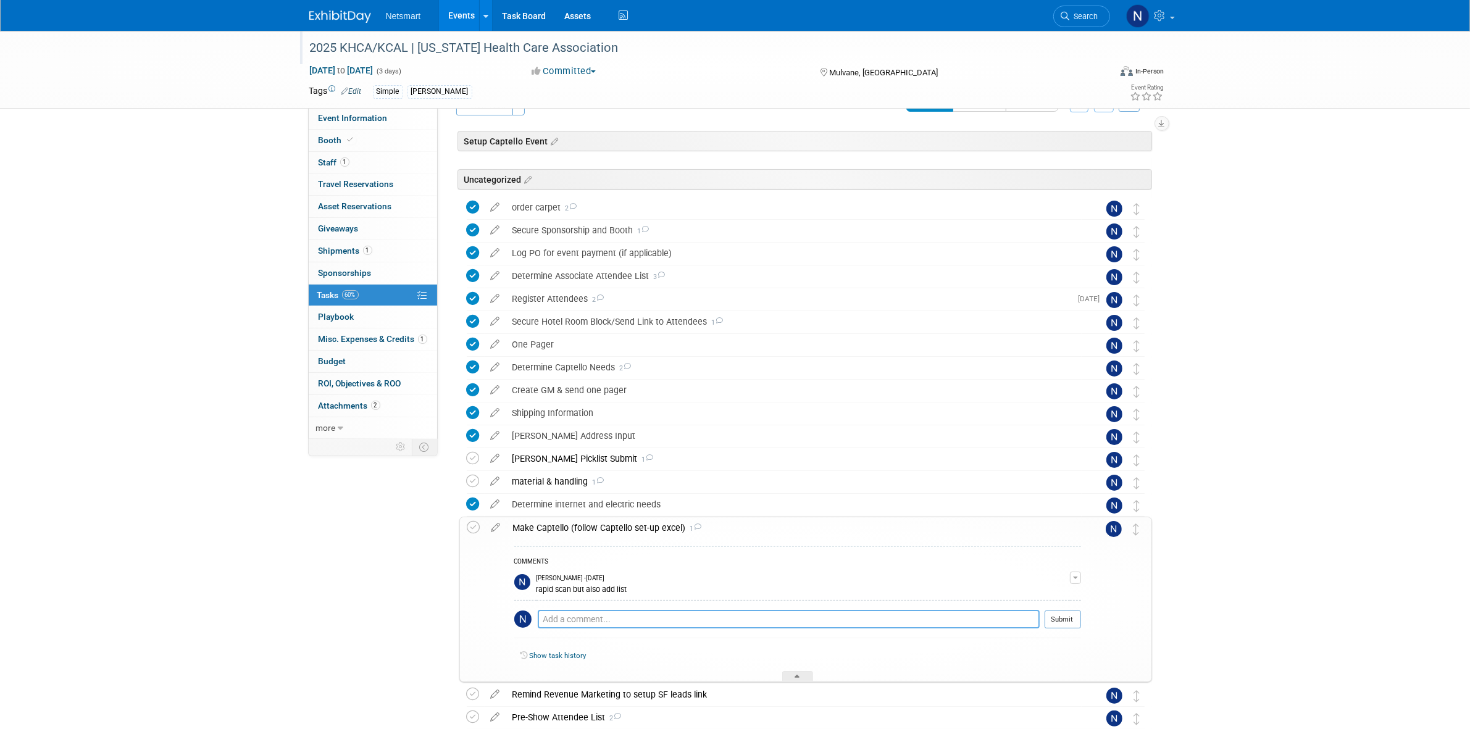
click at [583, 621] on textarea at bounding box center [789, 619] width 502 height 19
drag, startPoint x: 633, startPoint y: 590, endPoint x: 541, endPoint y: 600, distance: 91.9
click at [541, 600] on td "[PERSON_NAME] - [DATE] rapid scan but also add list" at bounding box center [803, 584] width 533 height 31
click at [553, 625] on textarea at bounding box center [789, 619] width 502 height 19
type textarea "trigger, list, test, attendee"
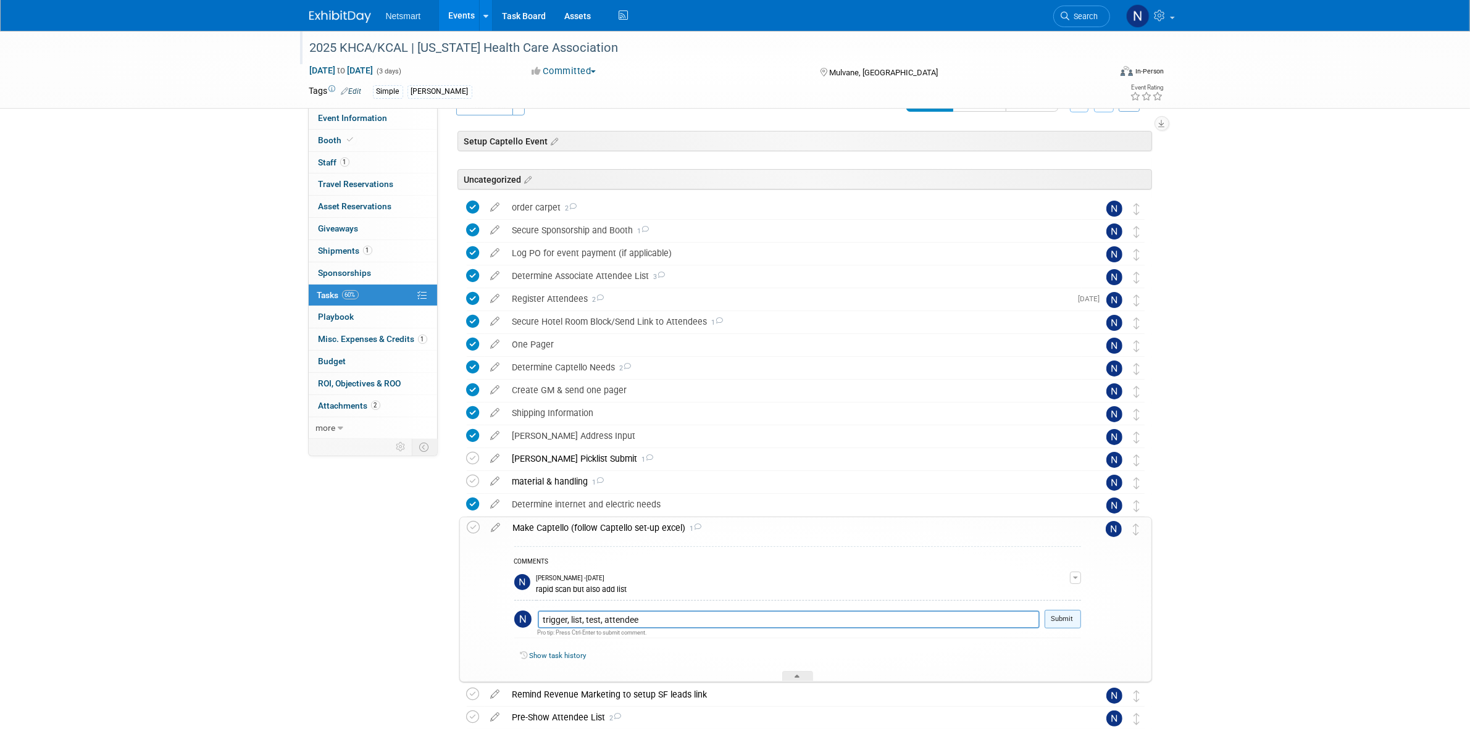
click at [1053, 624] on button "Submit" at bounding box center [1063, 619] width 36 height 19
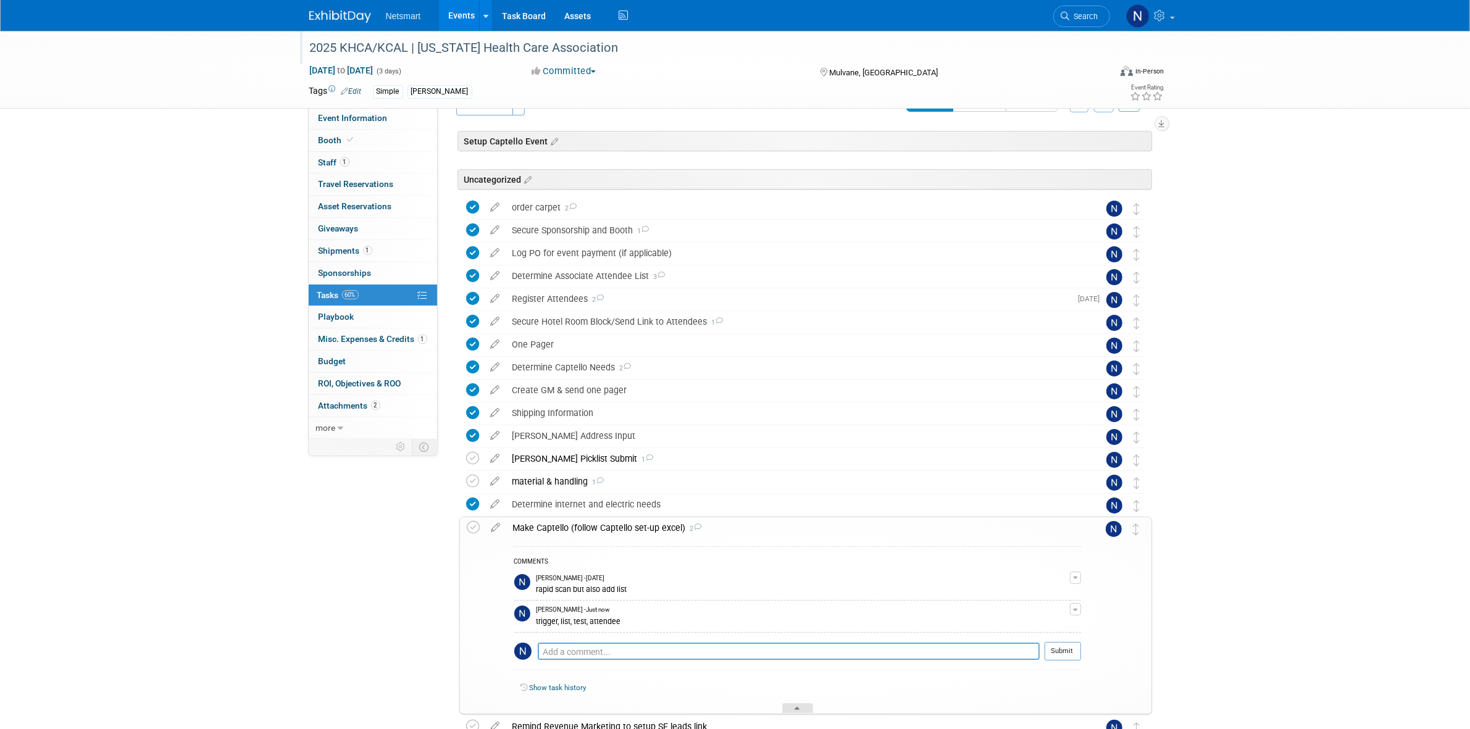
click at [792, 709] on div at bounding box center [797, 708] width 31 height 10
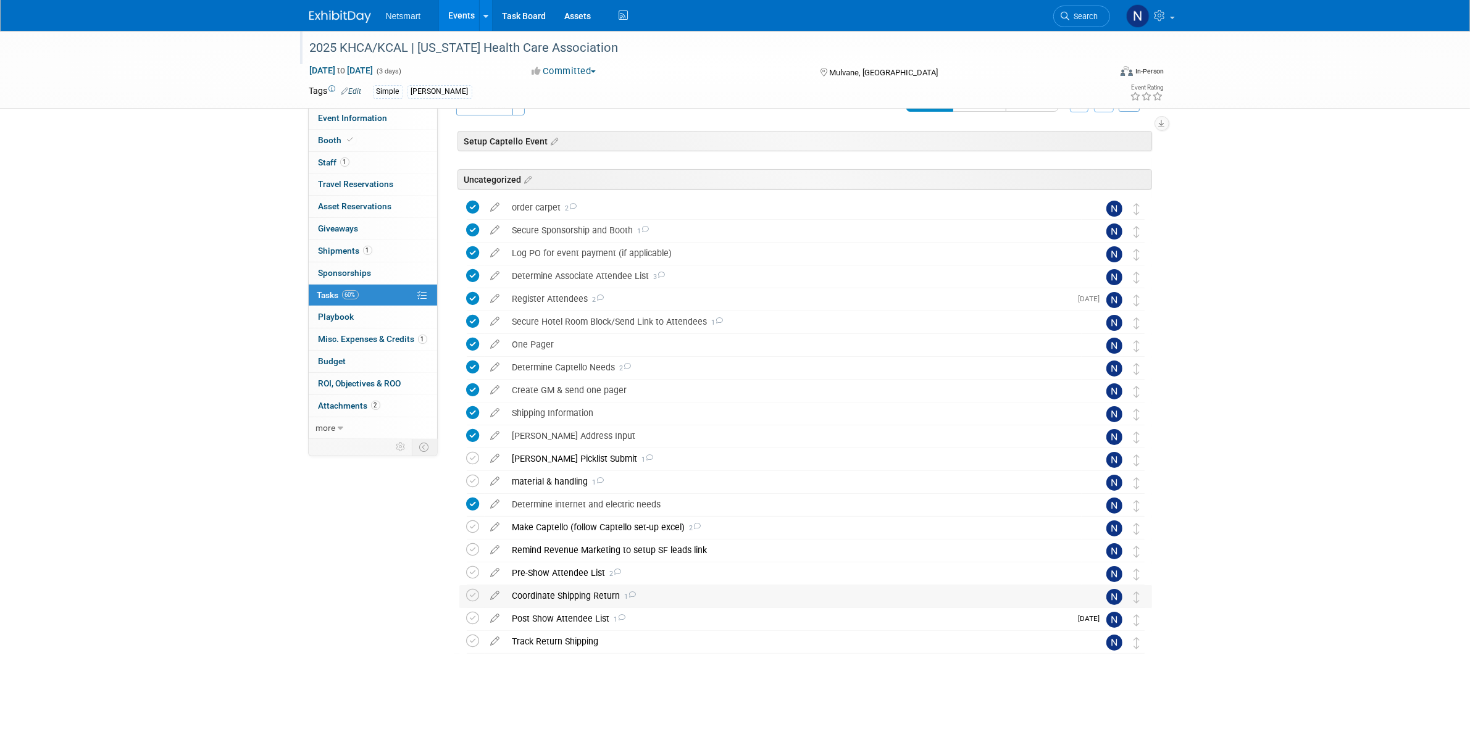
click at [548, 593] on div "Coordinate Shipping Return 1" at bounding box center [793, 595] width 575 height 21
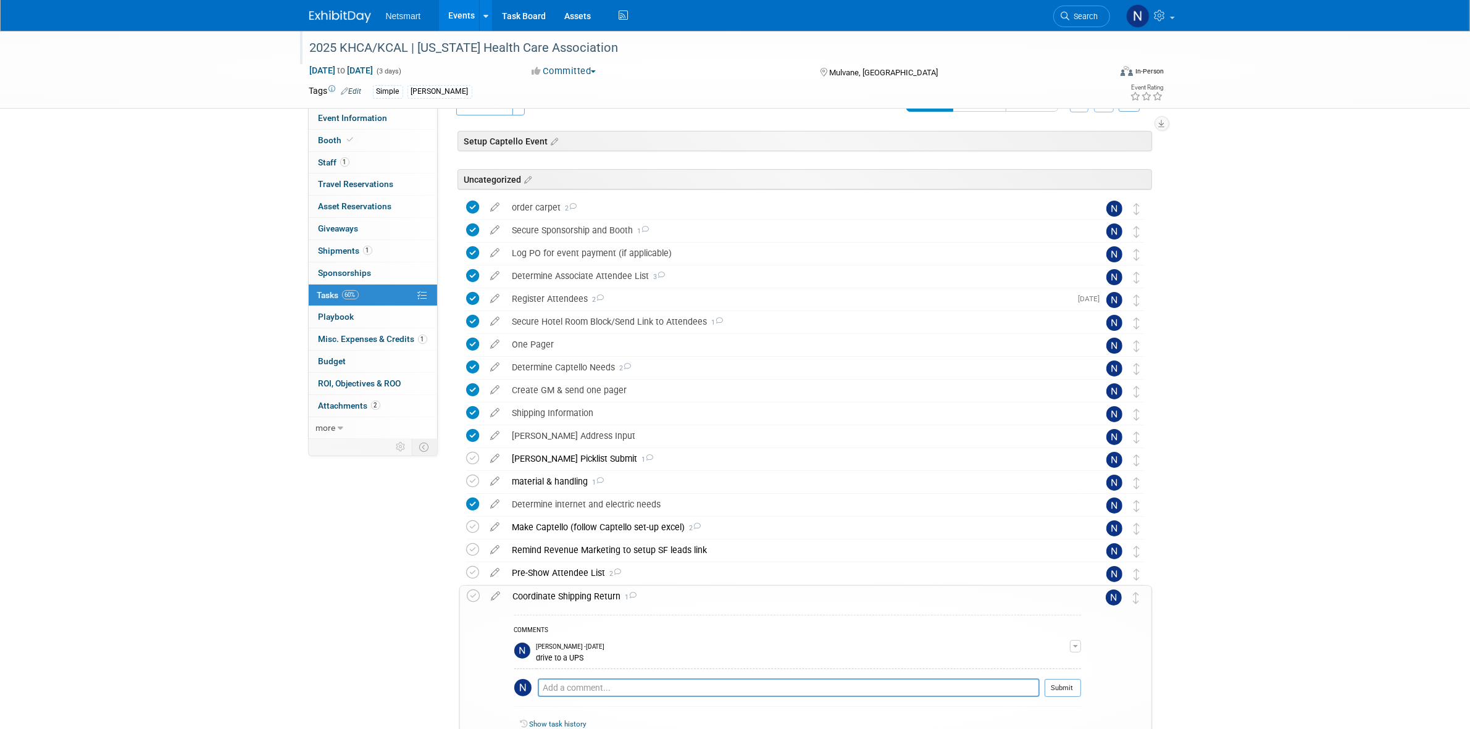
click at [548, 593] on div "Coordinate Shipping Return 1" at bounding box center [794, 596] width 574 height 21
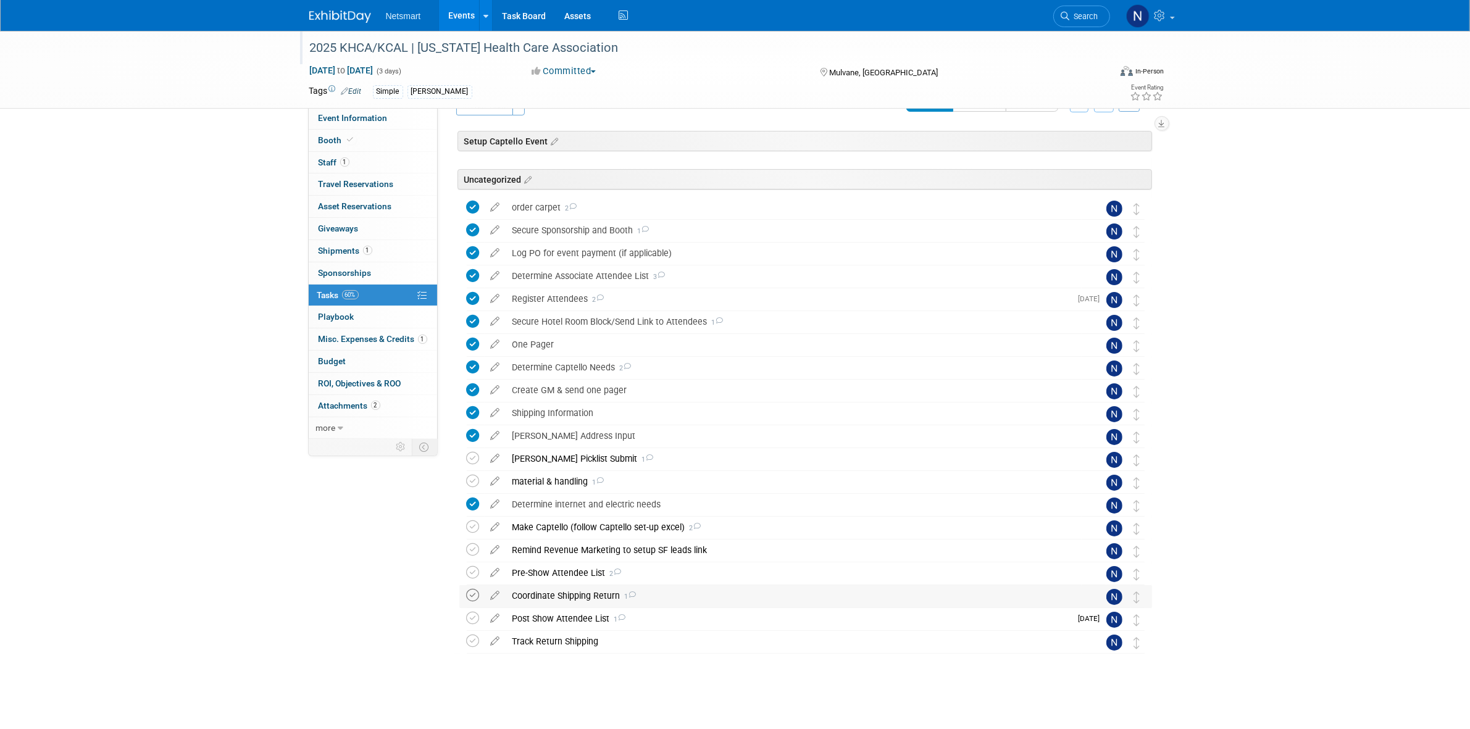
click at [474, 598] on icon at bounding box center [473, 595] width 13 height 13
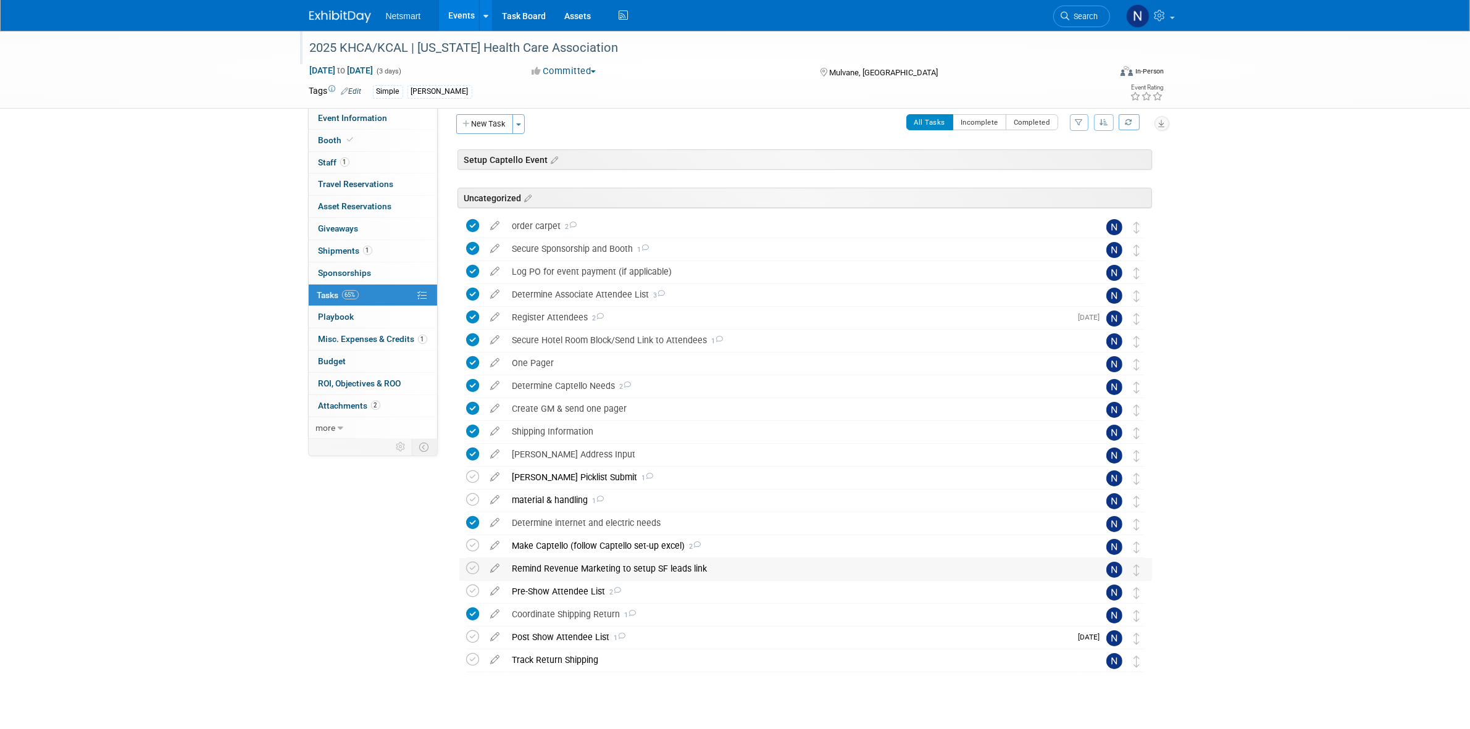
scroll to position [0, 0]
